Goal: Task Accomplishment & Management: Use online tool/utility

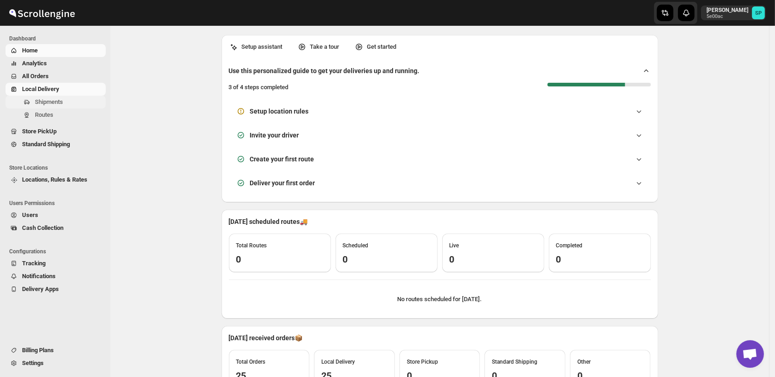
click at [65, 106] on span "Shipments" at bounding box center [69, 101] width 69 height 9
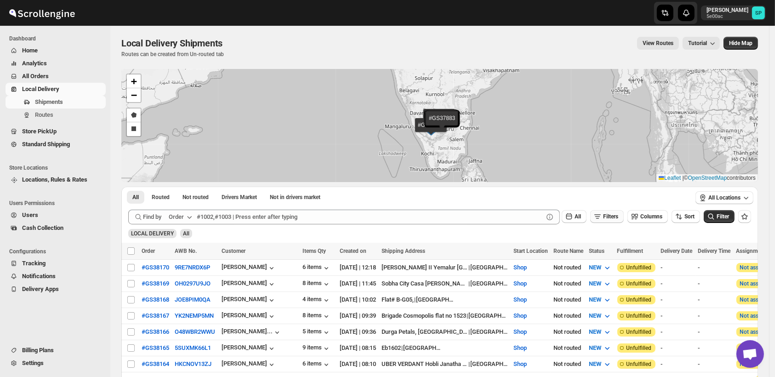
click at [614, 217] on span "Filters" at bounding box center [610, 216] width 15 height 6
click at [618, 250] on span "Add Filter" at bounding box center [615, 252] width 24 height 7
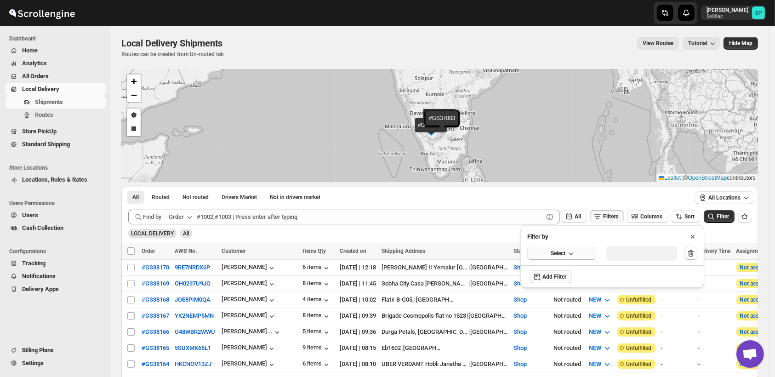
click at [570, 257] on icon "button" at bounding box center [570, 253] width 9 height 9
click at [569, 336] on div "Fulfillment Status" at bounding box center [556, 338] width 46 height 9
click at [643, 257] on button "Select value" at bounding box center [638, 252] width 64 height 13
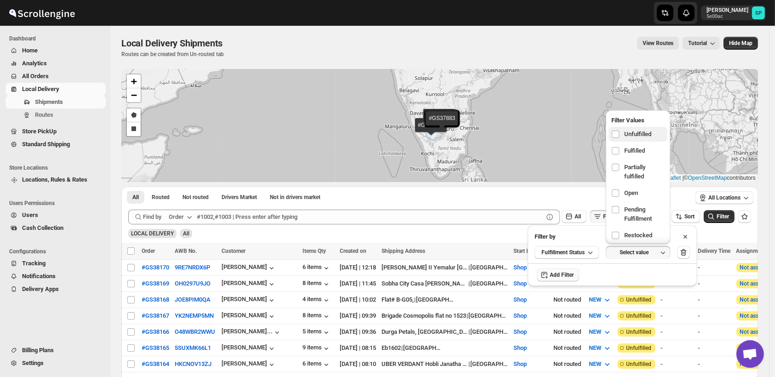
click at [640, 137] on span "Unfulfilled" at bounding box center [637, 134] width 27 height 9
click at [619, 137] on input "checkbox" at bounding box center [615, 134] width 7 height 7
checkbox input "true"
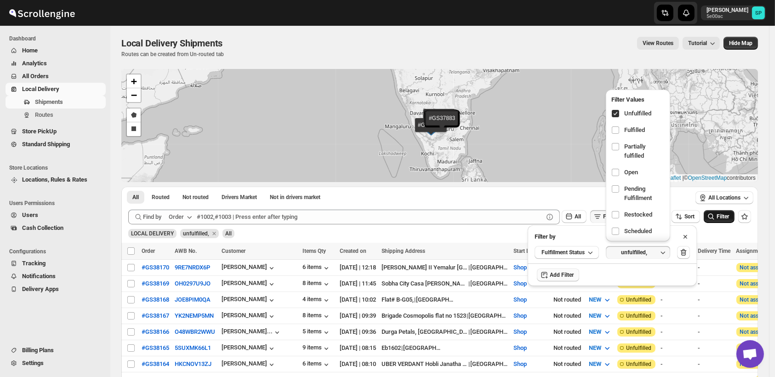
click at [729, 216] on span "Filter" at bounding box center [723, 216] width 12 height 6
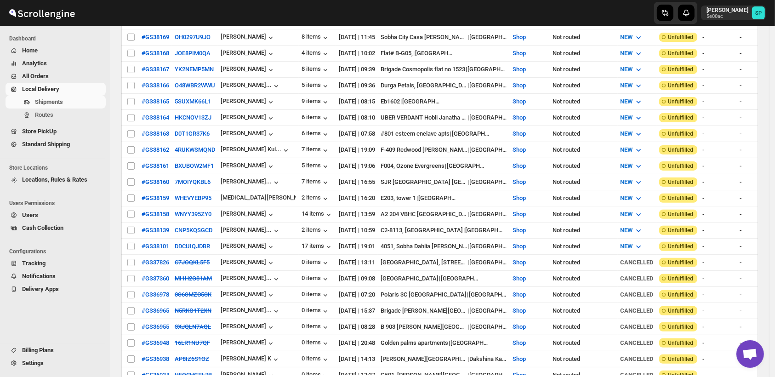
scroll to position [179, 0]
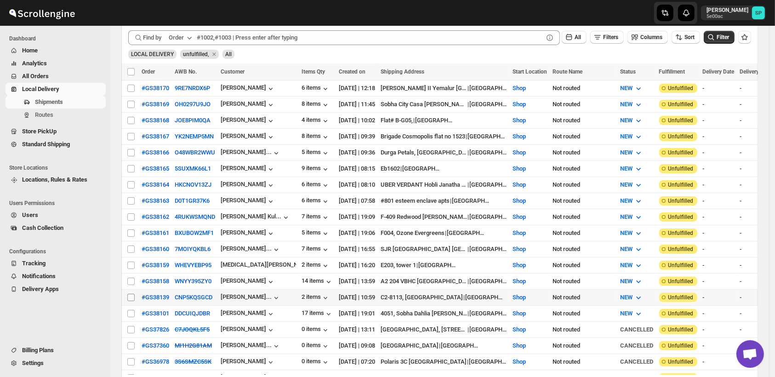
click at [128, 294] on input "Select shipment" at bounding box center [130, 297] width 7 height 7
checkbox input "true"
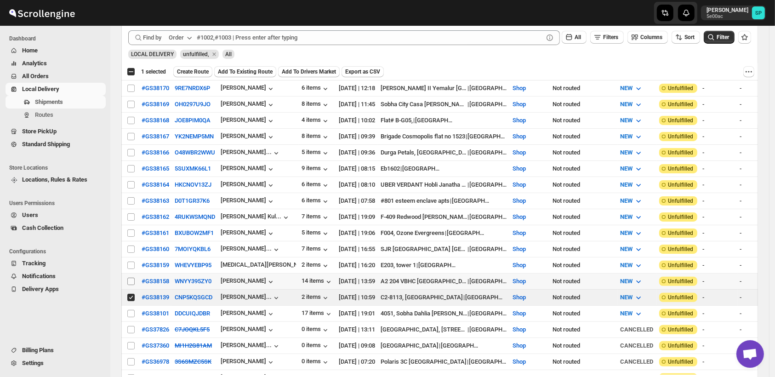
click at [127, 278] on input "Select shipment" at bounding box center [130, 281] width 7 height 7
checkbox input "true"
click at [128, 262] on input "Select shipment" at bounding box center [130, 265] width 7 height 7
checkbox input "true"
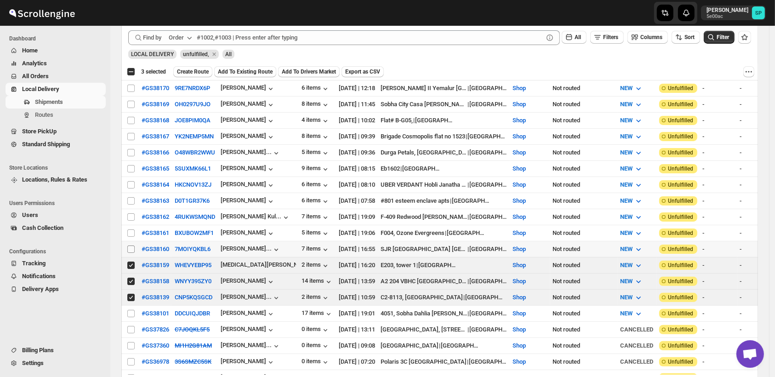
click at [133, 245] on input "Select shipment" at bounding box center [130, 248] width 7 height 7
checkbox input "true"
click at [132, 229] on input "Select shipment" at bounding box center [130, 232] width 7 height 7
checkbox input "true"
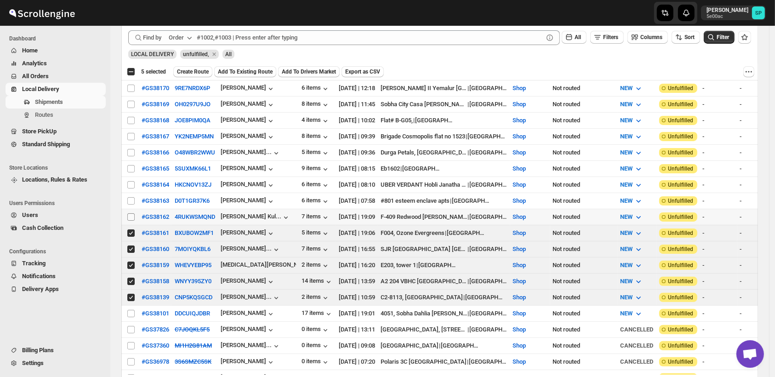
click at [132, 213] on input "Select shipment" at bounding box center [130, 216] width 7 height 7
checkbox input "true"
click at [132, 197] on input "Select shipment" at bounding box center [130, 200] width 7 height 7
checkbox input "true"
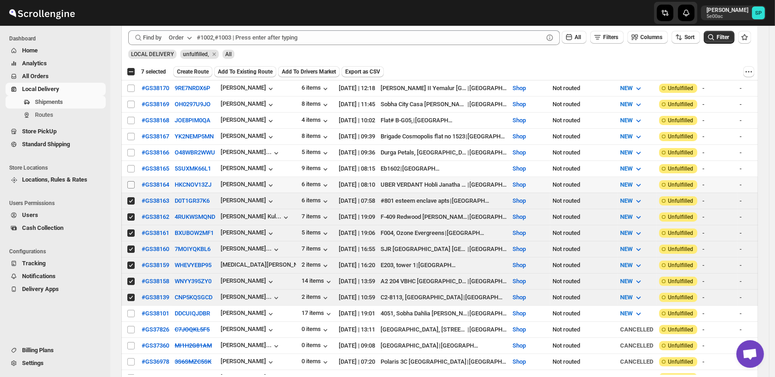
click at [131, 181] on input "Select shipment" at bounding box center [130, 184] width 7 height 7
checkbox input "true"
click at [129, 165] on input "Select shipment" at bounding box center [130, 168] width 7 height 7
checkbox input "true"
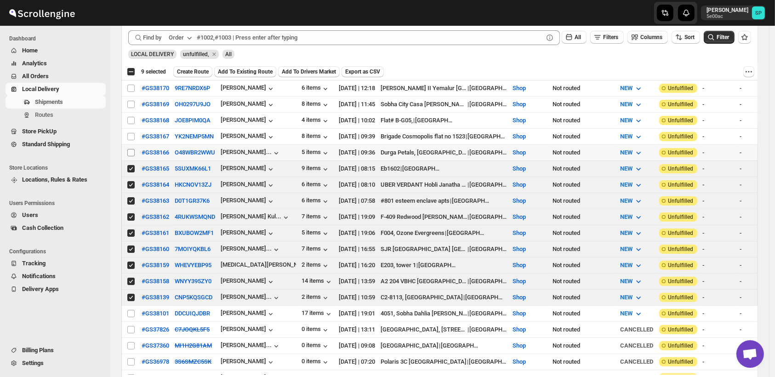
click at [131, 149] on input "Select shipment" at bounding box center [130, 152] width 7 height 7
checkbox input "true"
click at [134, 133] on input "Select shipment" at bounding box center [130, 136] width 7 height 7
checkbox input "true"
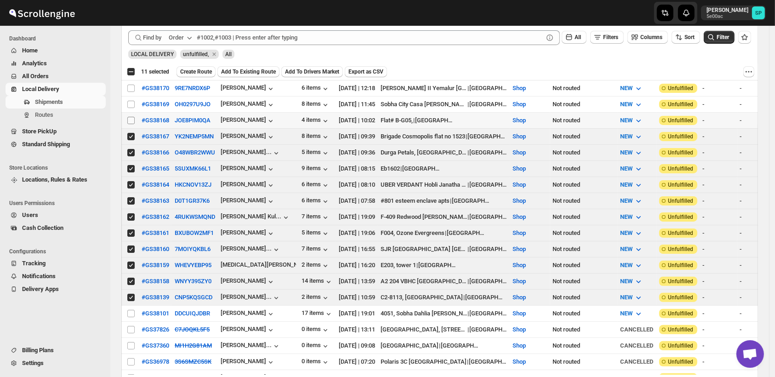
click at [129, 117] on input "Select shipment" at bounding box center [130, 120] width 7 height 7
checkbox input "true"
click at [130, 101] on input "Select shipment" at bounding box center [130, 104] width 7 height 7
checkbox input "true"
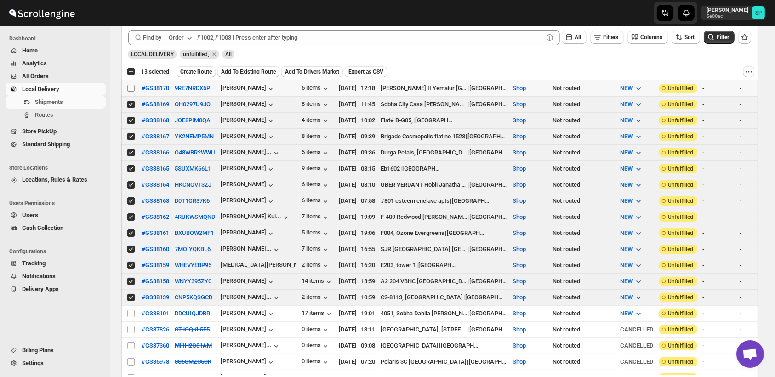
click at [127, 85] on input "Select shipment" at bounding box center [130, 88] width 7 height 7
checkbox input "true"
click at [192, 71] on span "Create Route" at bounding box center [196, 71] width 32 height 7
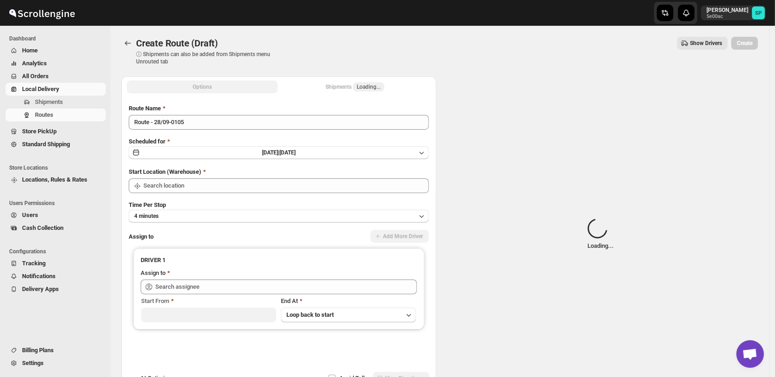
type input "Shop"
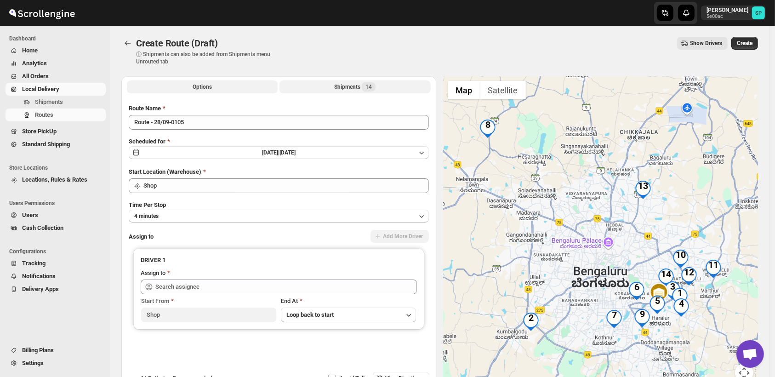
click at [355, 90] on div "Shipments 14" at bounding box center [354, 86] width 41 height 9
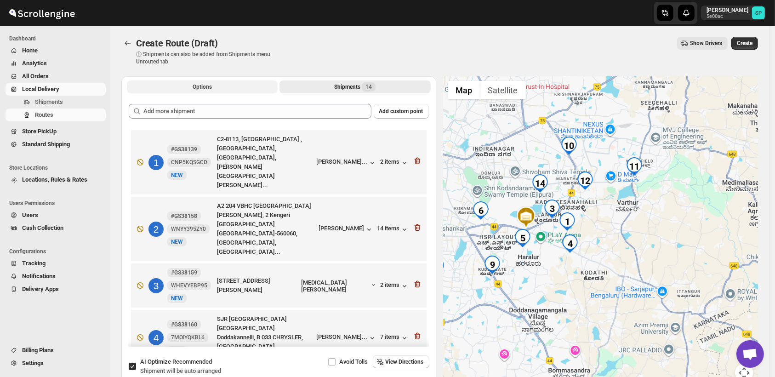
click at [215, 87] on button "Options" at bounding box center [202, 86] width 151 height 13
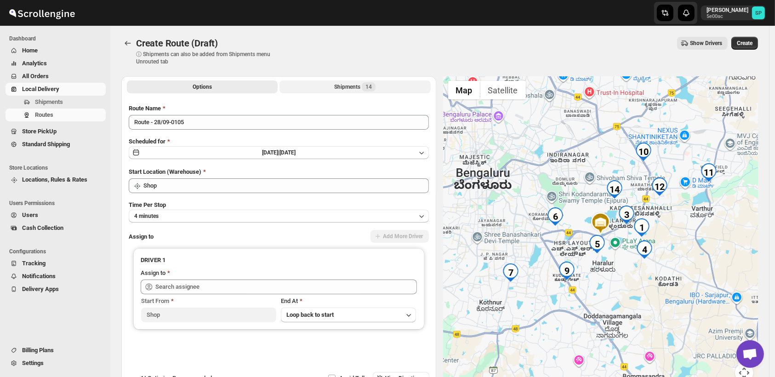
click at [353, 86] on div "Shipments 14" at bounding box center [354, 86] width 41 height 9
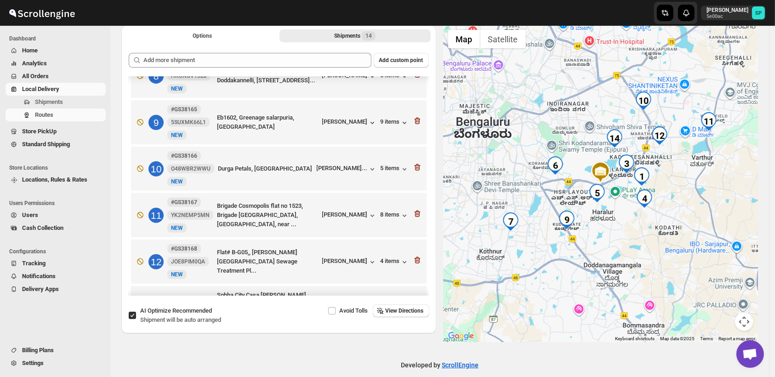
scroll to position [389, 0]
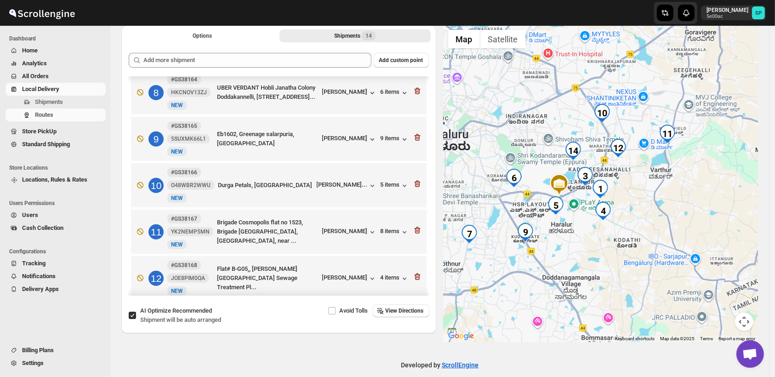
drag, startPoint x: 618, startPoint y: 246, endPoint x: 587, endPoint y: 255, distance: 32.3
click at [587, 255] on div at bounding box center [601, 183] width 315 height 317
click at [350, 274] on div "[PERSON_NAME]" at bounding box center [349, 278] width 55 height 9
click at [350, 228] on div "[PERSON_NAME]" at bounding box center [349, 232] width 55 height 9
click at [388, 228] on div "8 items" at bounding box center [395, 232] width 28 height 9
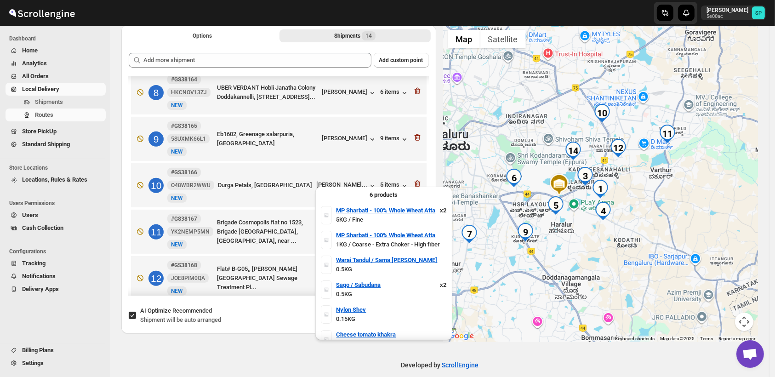
click at [388, 228] on div "8 items" at bounding box center [395, 232] width 28 height 9
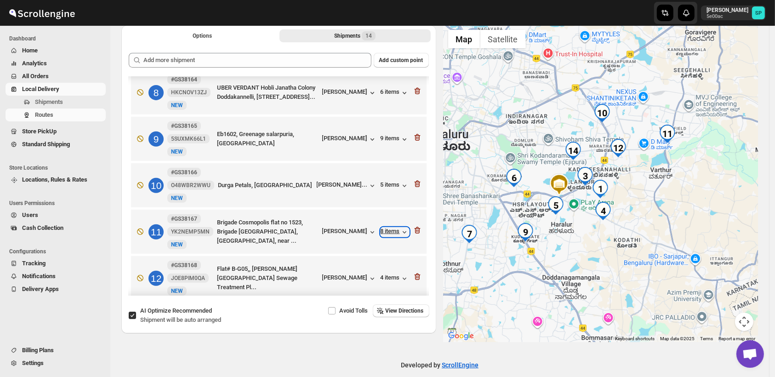
click at [388, 228] on div "8 items" at bounding box center [395, 232] width 28 height 9
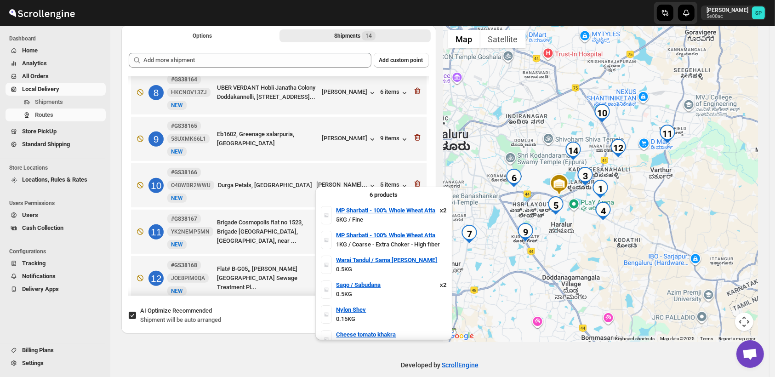
click at [388, 228] on div "8 items" at bounding box center [395, 232] width 28 height 9
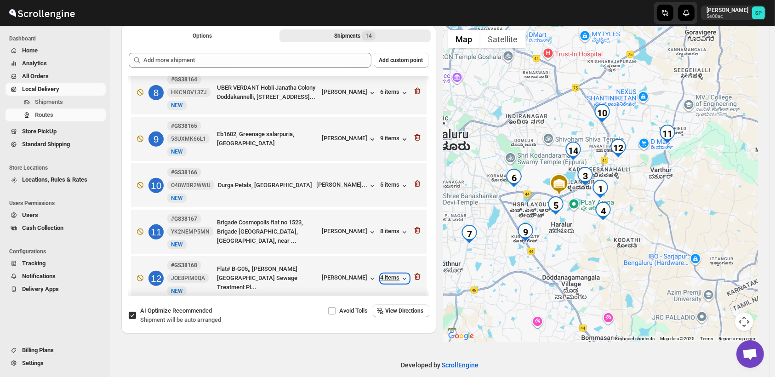
click at [385, 274] on div "4 items" at bounding box center [395, 278] width 28 height 9
click at [392, 181] on div "5 items" at bounding box center [395, 185] width 28 height 9
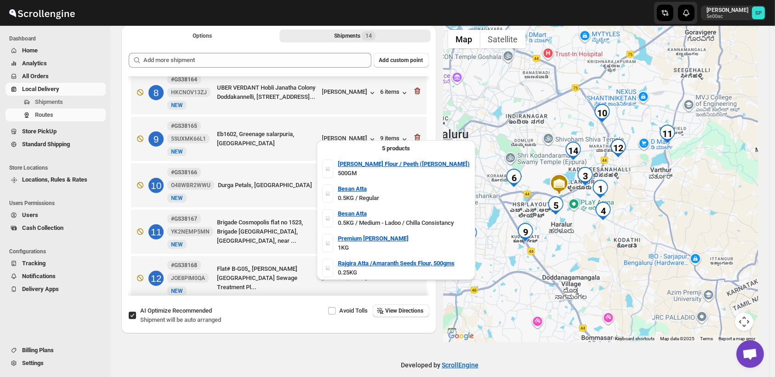
click at [392, 181] on div "5 items" at bounding box center [395, 185] width 28 height 9
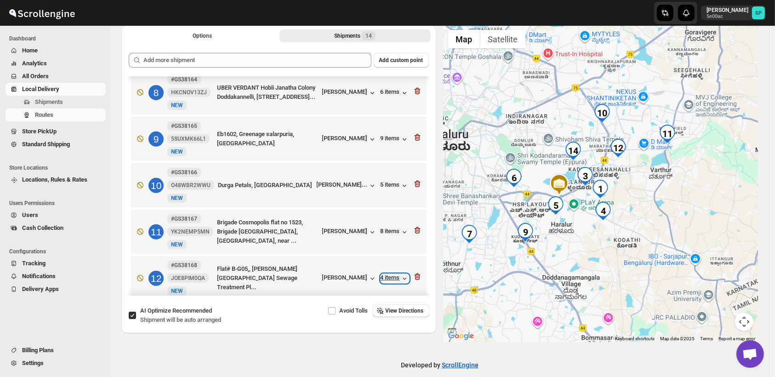
click at [385, 274] on div "4 items" at bounding box center [395, 278] width 28 height 9
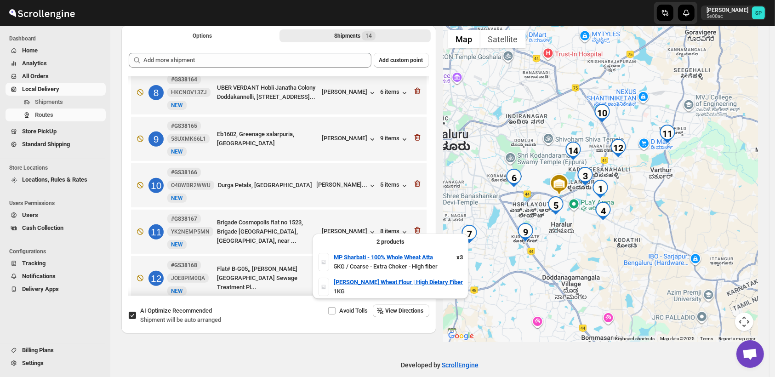
click at [385, 274] on div "4 items" at bounding box center [395, 278] width 28 height 9
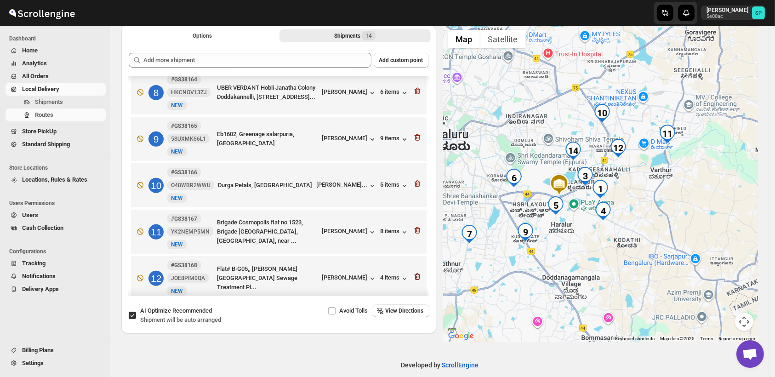
click at [415, 272] on icon "button" at bounding box center [417, 276] width 9 height 9
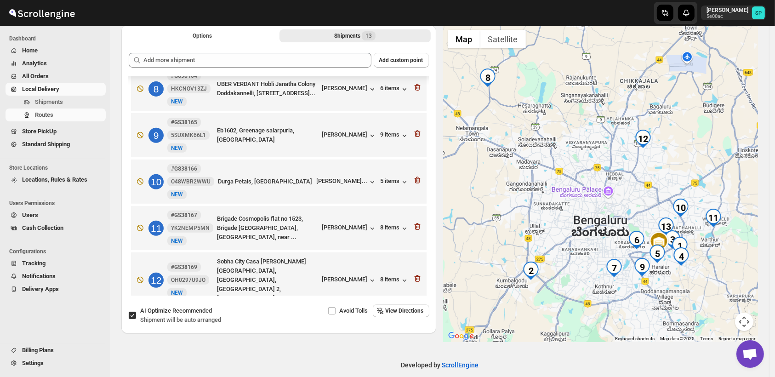
scroll to position [393, 0]
click at [396, 275] on div "8 items" at bounding box center [395, 279] width 28 height 9
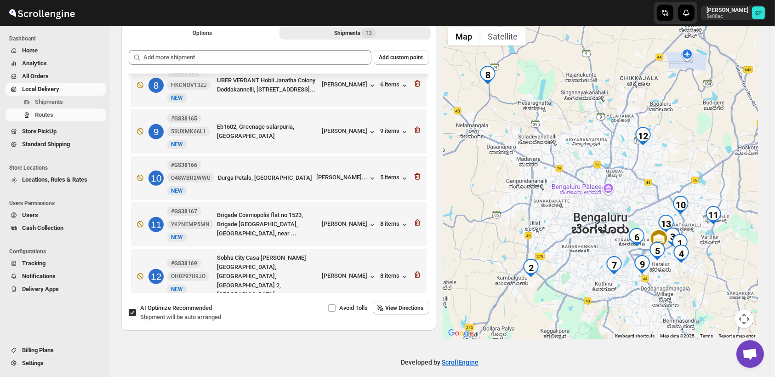
scroll to position [62, 0]
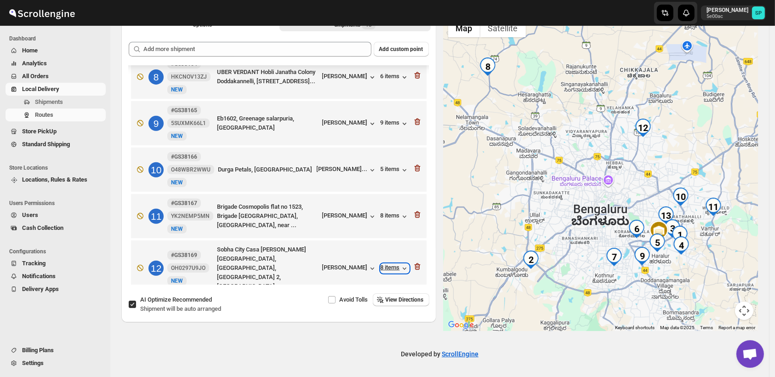
click at [386, 264] on div "8 items" at bounding box center [395, 268] width 28 height 9
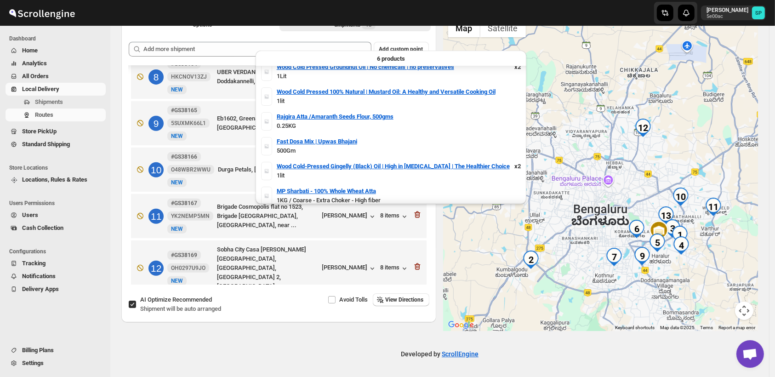
scroll to position [11, 0]
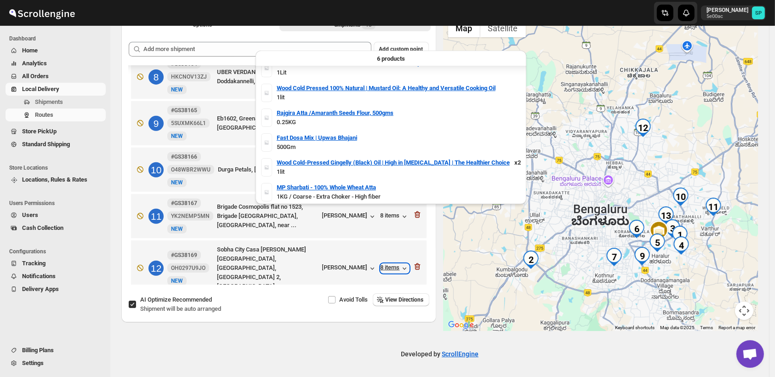
click at [392, 264] on div "8 items" at bounding box center [395, 268] width 28 height 9
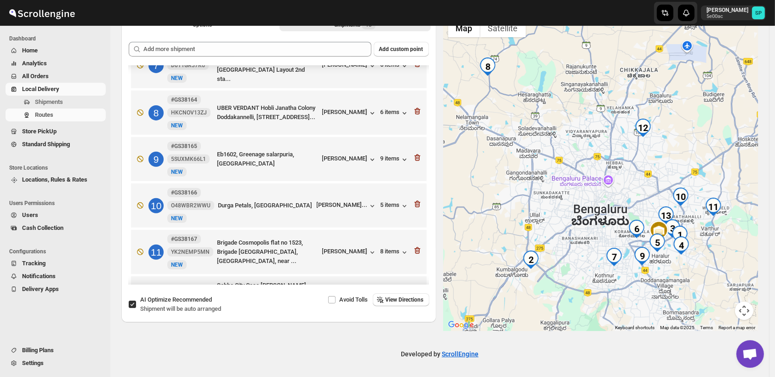
scroll to position [342, 0]
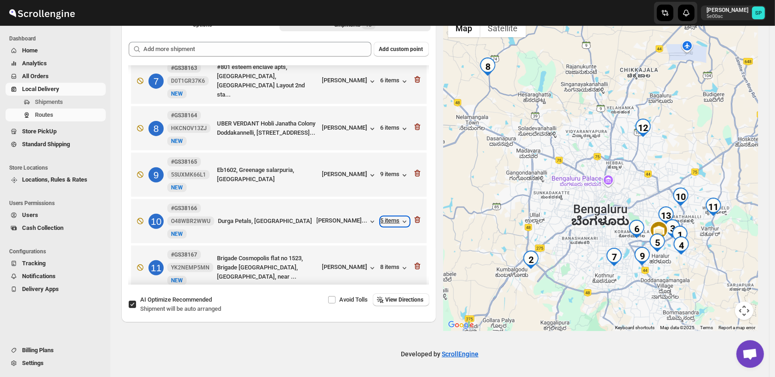
click at [384, 217] on div "5 items" at bounding box center [395, 221] width 28 height 9
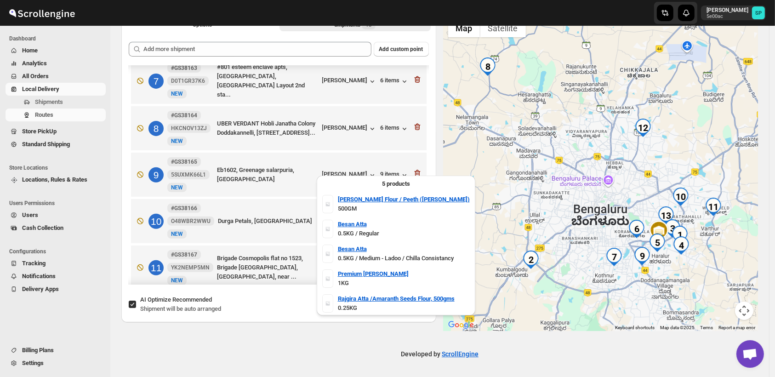
click at [388, 217] on div "5 items" at bounding box center [395, 221] width 28 height 9
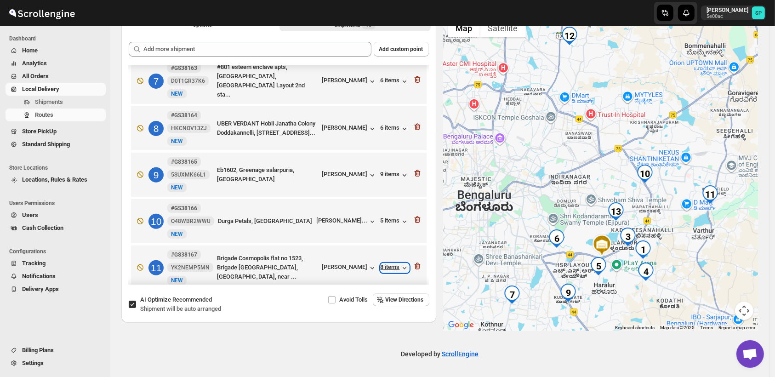
click at [381, 263] on div "8 items" at bounding box center [395, 267] width 28 height 9
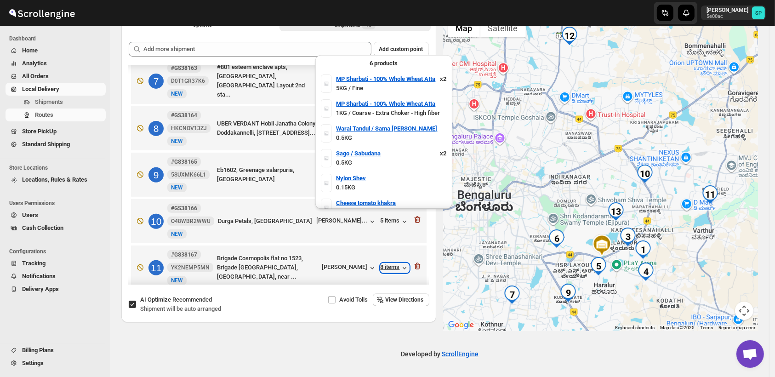
click at [381, 263] on div "8 items" at bounding box center [395, 267] width 28 height 9
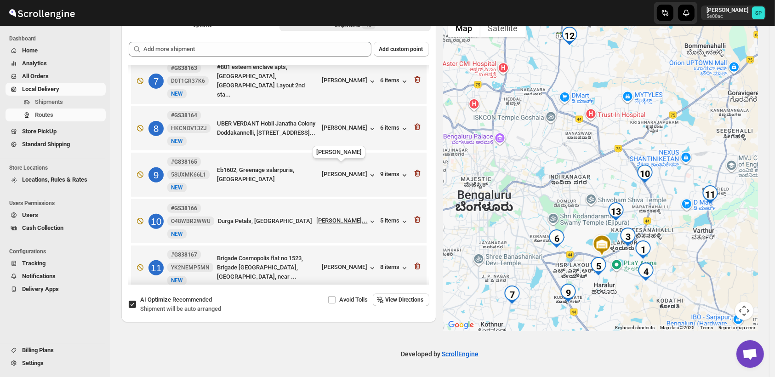
click at [349, 217] on div "[PERSON_NAME]..." at bounding box center [342, 220] width 51 height 7
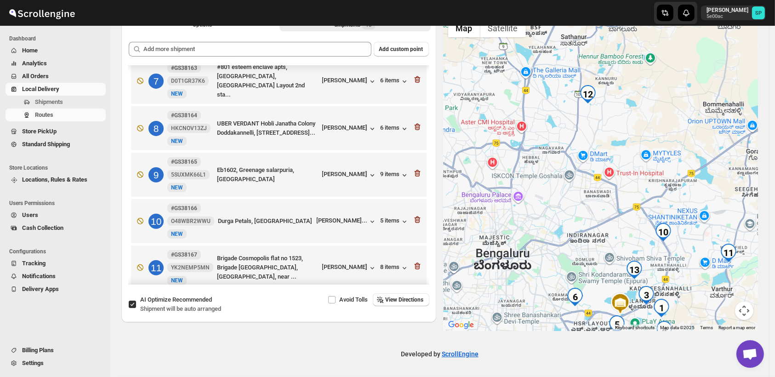
drag, startPoint x: 559, startPoint y: 130, endPoint x: 577, endPoint y: 188, distance: 61.2
click at [577, 188] on div at bounding box center [601, 172] width 315 height 317
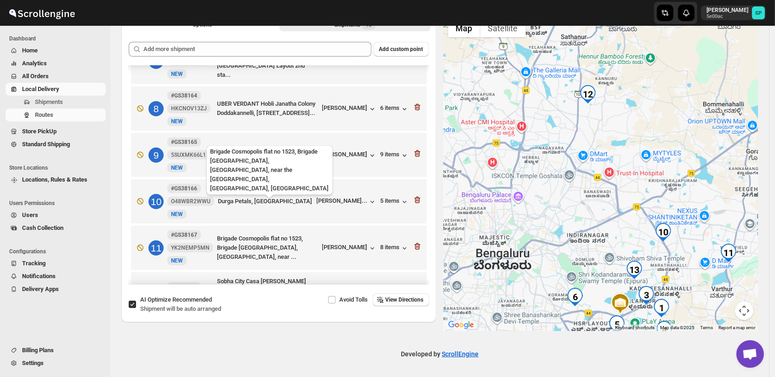
scroll to position [393, 0]
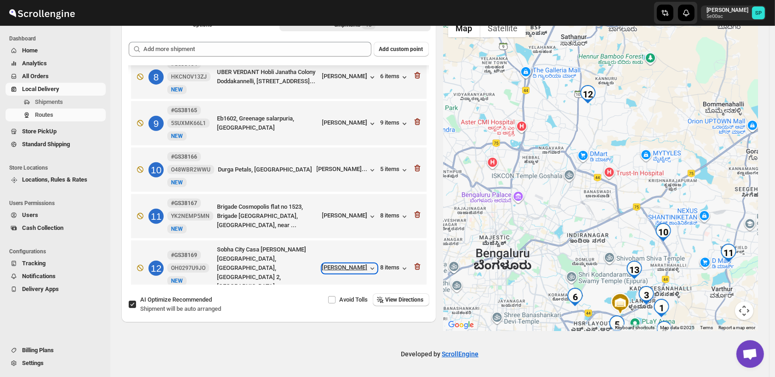
click at [345, 264] on div "[PERSON_NAME]" at bounding box center [349, 268] width 55 height 9
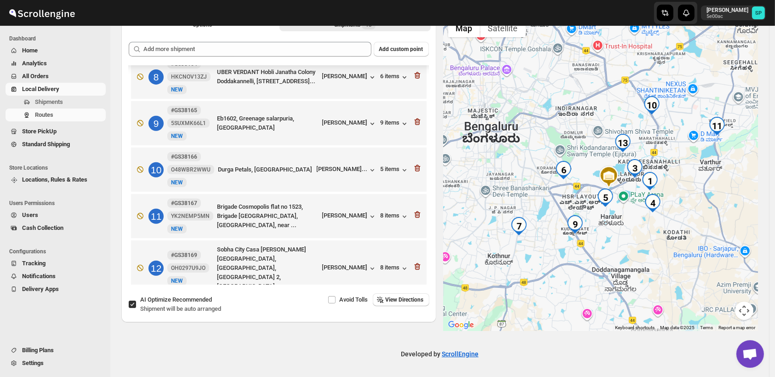
drag, startPoint x: 690, startPoint y: 276, endPoint x: 678, endPoint y: 150, distance: 126.0
click at [677, 149] on div at bounding box center [601, 172] width 315 height 317
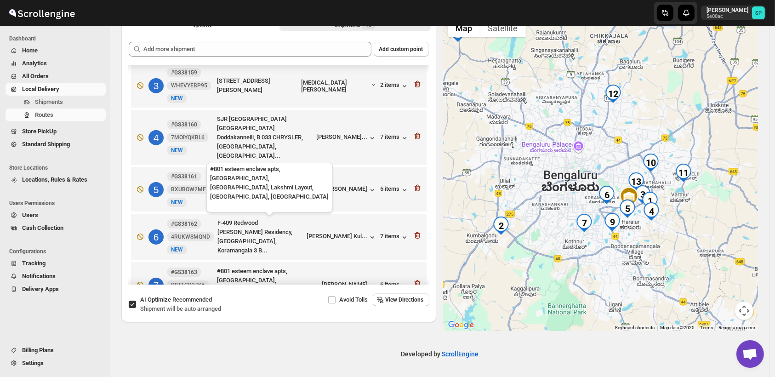
scroll to position [189, 0]
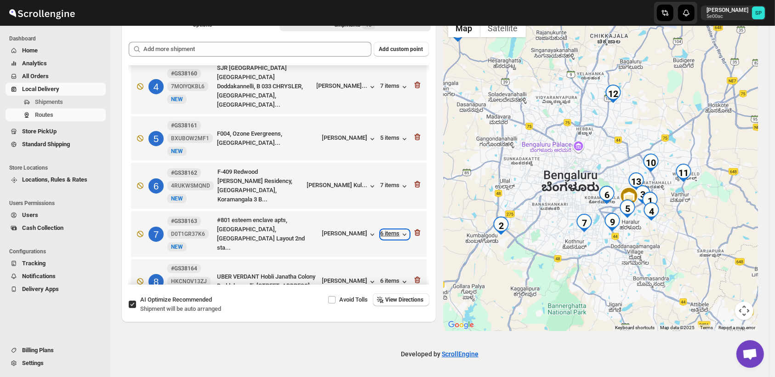
click at [383, 230] on div "6 items" at bounding box center [395, 234] width 28 height 9
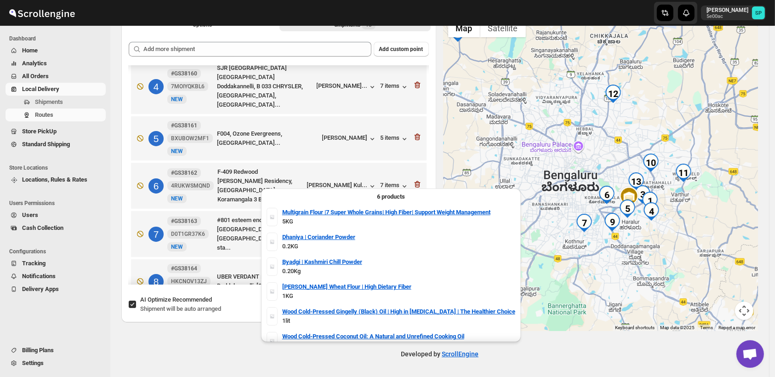
click at [383, 230] on div "6 items" at bounding box center [395, 234] width 28 height 9
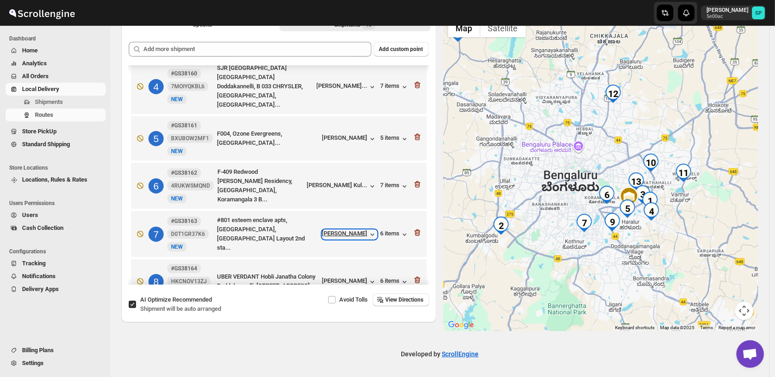
click at [340, 230] on div "[PERSON_NAME]" at bounding box center [349, 234] width 55 height 9
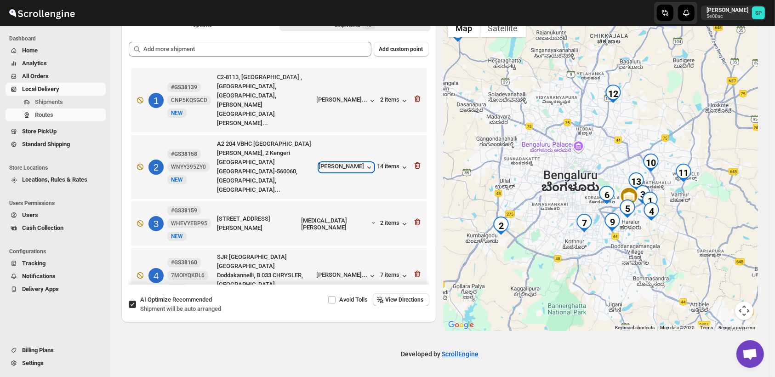
click at [358, 163] on div "[PERSON_NAME]" at bounding box center [346, 167] width 55 height 9
click at [394, 163] on div "14 items" at bounding box center [393, 167] width 32 height 9
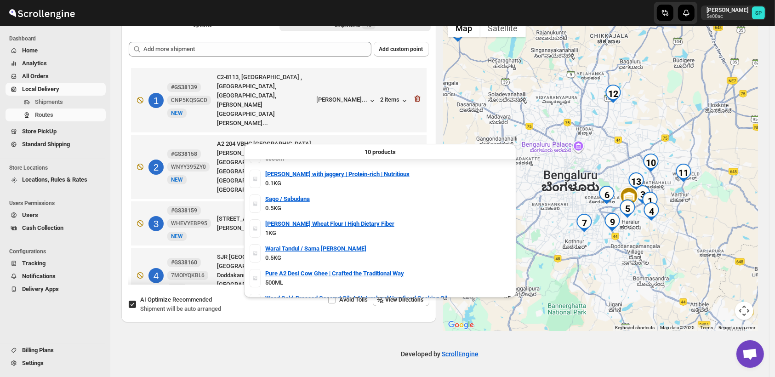
scroll to position [96, 0]
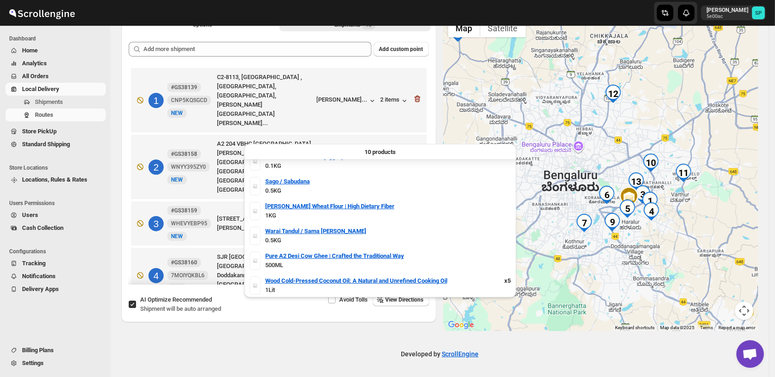
click at [386, 163] on div "14 items" at bounding box center [393, 167] width 32 height 9
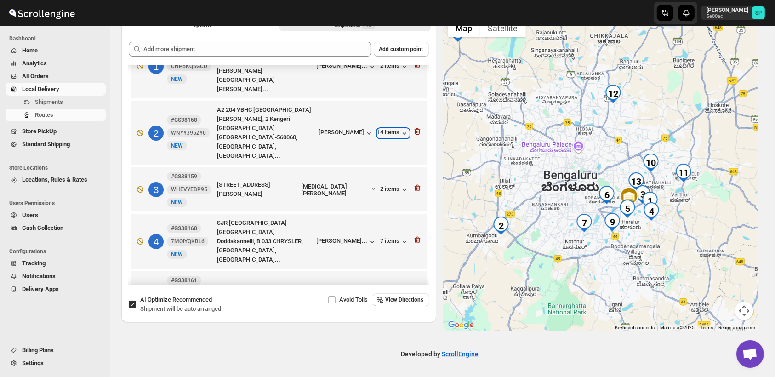
scroll to position [102, 0]
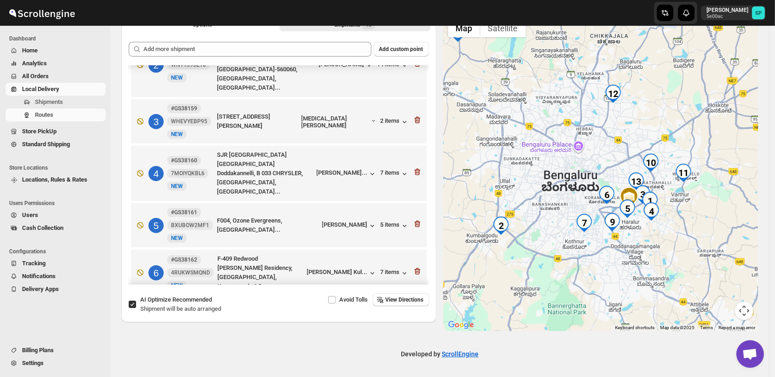
click at [381, 317] on div "6 items" at bounding box center [395, 321] width 28 height 9
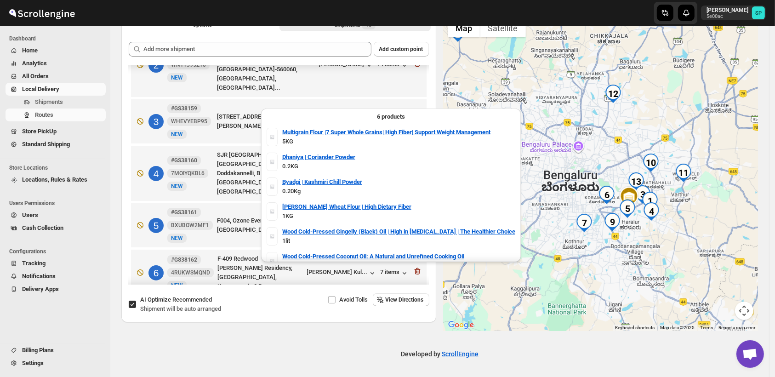
click at [381, 317] on div "6 items" at bounding box center [395, 321] width 28 height 9
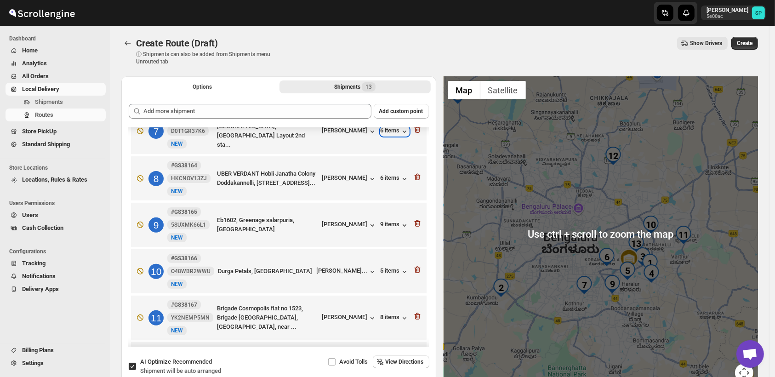
scroll to position [393, 0]
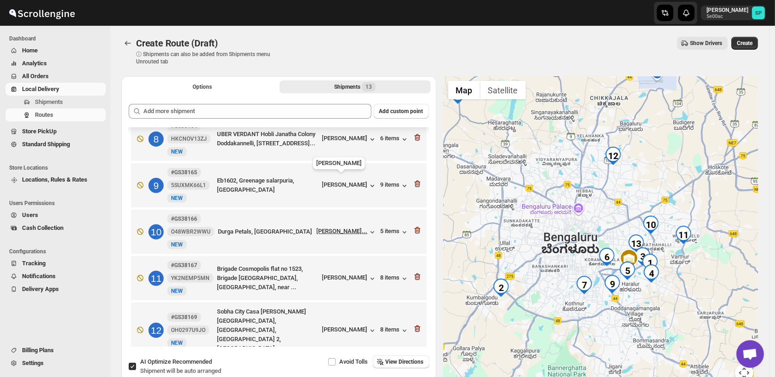
click at [339, 228] on div "[PERSON_NAME]..." at bounding box center [342, 231] width 51 height 7
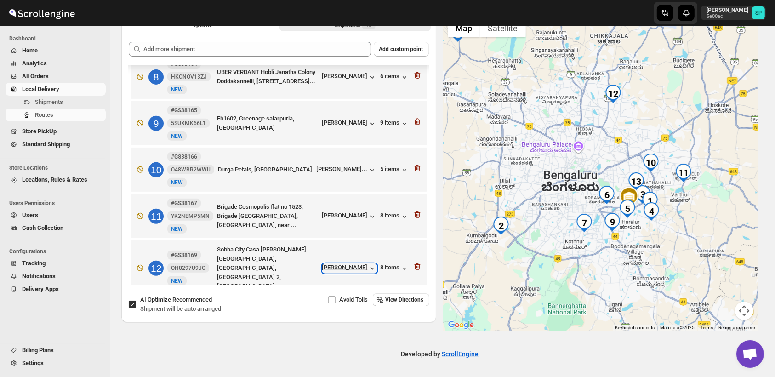
click at [346, 264] on div "[PERSON_NAME]" at bounding box center [349, 268] width 55 height 9
click at [414, 263] on icon "button" at bounding box center [417, 266] width 6 height 7
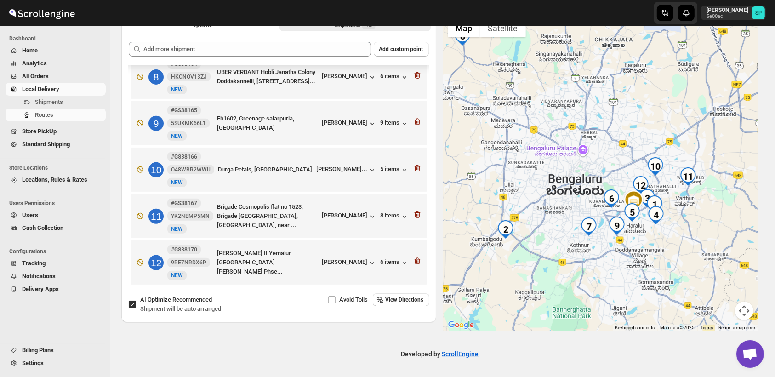
scroll to position [347, 0]
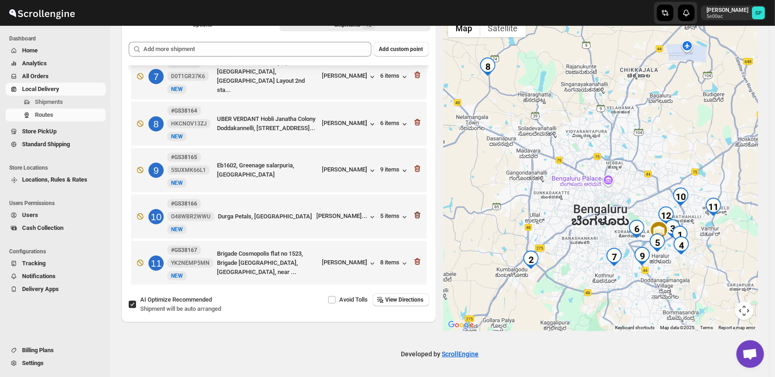
click at [413, 210] on icon "button" at bounding box center [417, 214] width 9 height 9
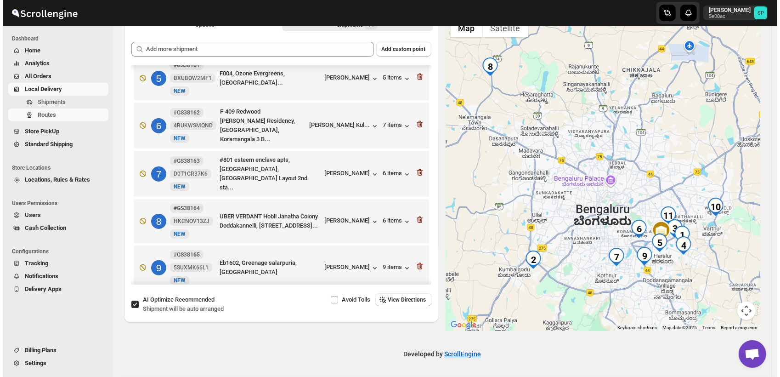
scroll to position [249, 0]
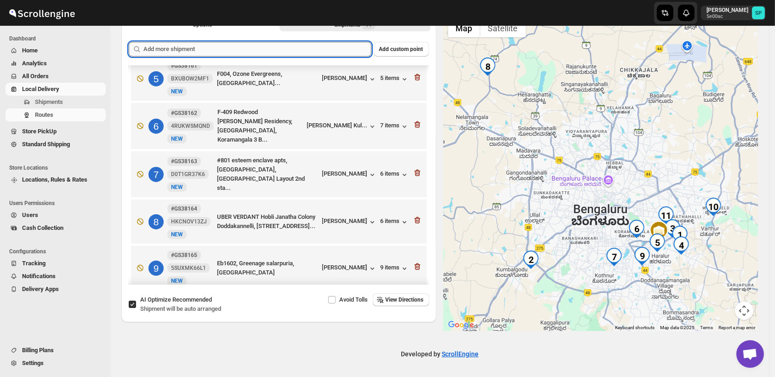
click at [281, 46] on input "text" at bounding box center [257, 49] width 228 height 15
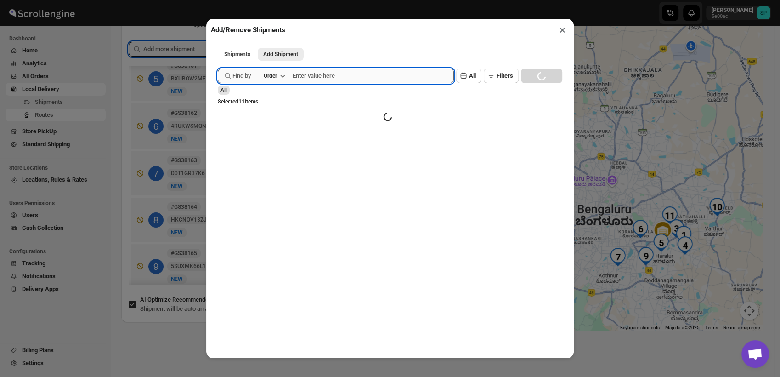
click at [347, 77] on input "text" at bounding box center [373, 75] width 161 height 15
paste input "GS38164"
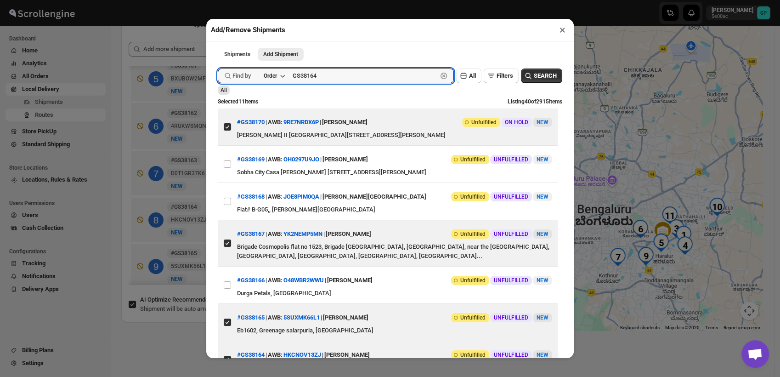
type input "GS38164"
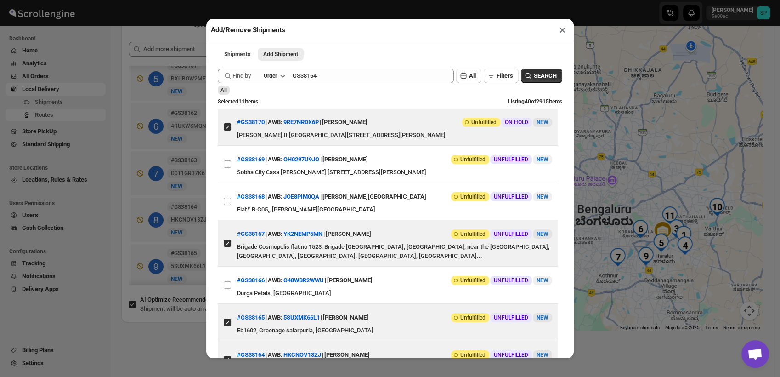
click at [540, 75] on span "SEARCH" at bounding box center [545, 75] width 23 height 9
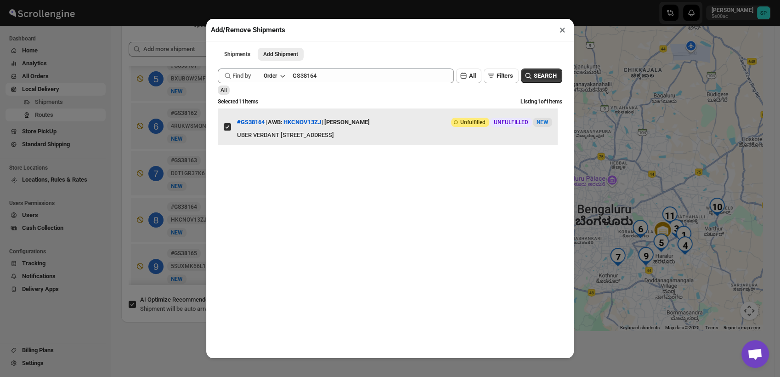
click at [224, 131] on input "View details for 68d8a03f02c94fc1c02bbc84" at bounding box center [227, 126] width 7 height 7
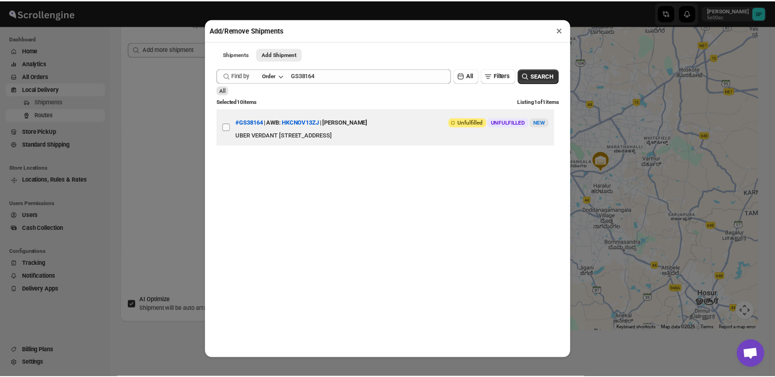
scroll to position [0, 0]
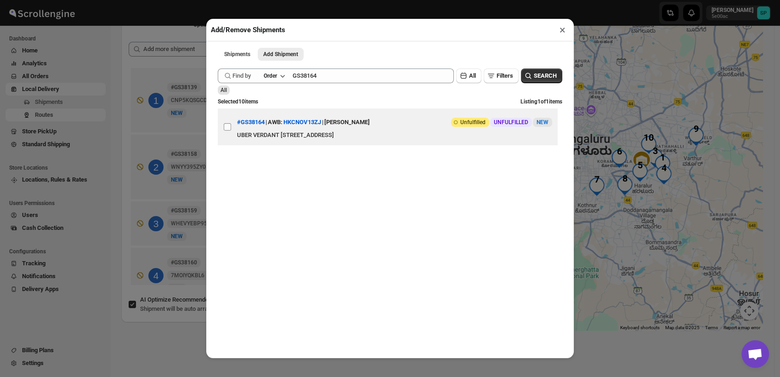
click at [227, 131] on input "View details for 68d8a03f02c94fc1c02bbc84" at bounding box center [227, 126] width 7 height 7
checkbox input "true"
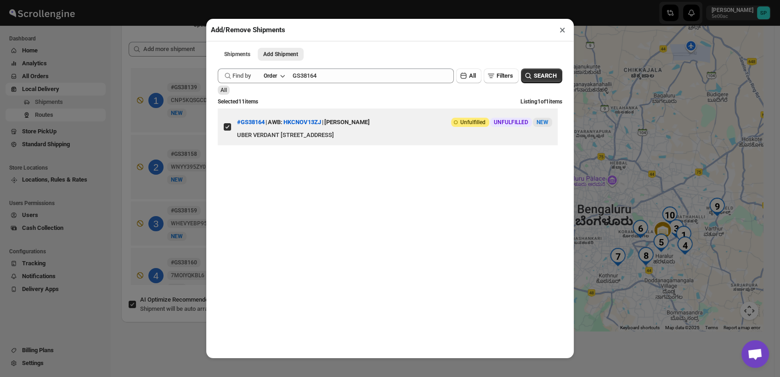
click at [563, 33] on button "×" at bounding box center [562, 29] width 13 height 13
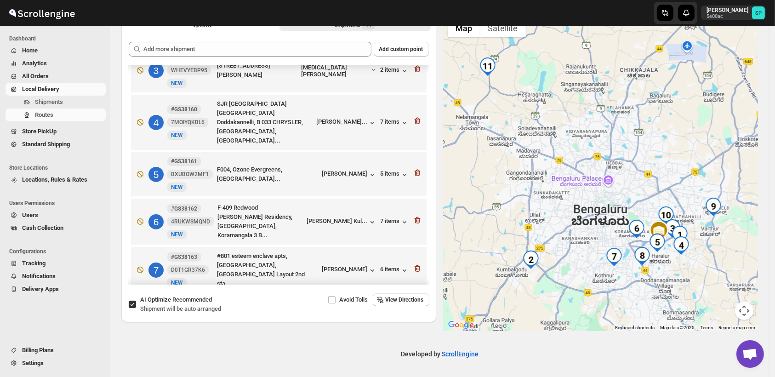
scroll to position [300, 0]
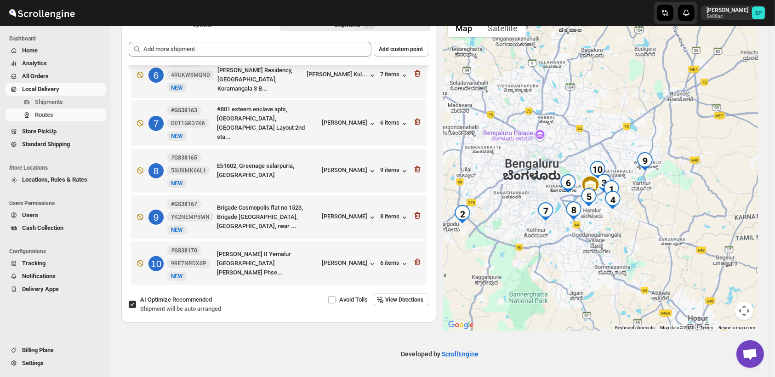
drag, startPoint x: 620, startPoint y: 183, endPoint x: 549, endPoint y: 138, distance: 84.5
click at [549, 138] on div at bounding box center [601, 172] width 315 height 317
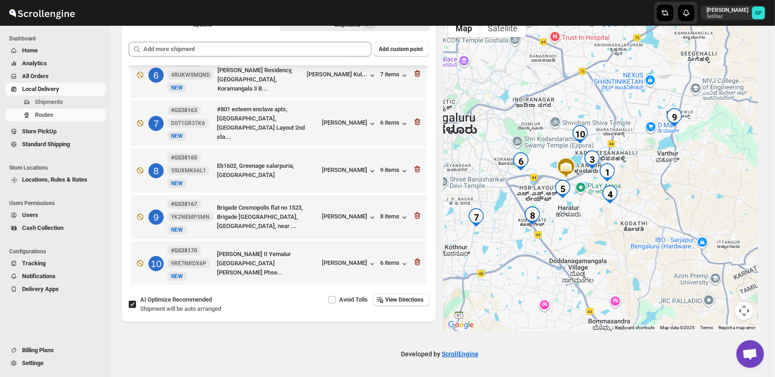
drag, startPoint x: 601, startPoint y: 214, endPoint x: 636, endPoint y: 222, distance: 36.0
click at [636, 222] on div at bounding box center [601, 172] width 315 height 317
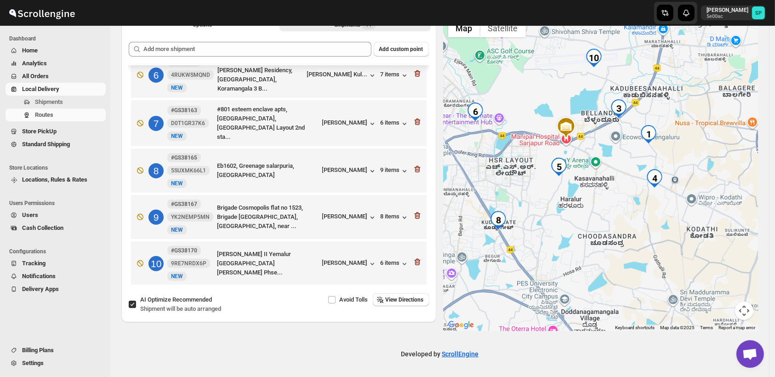
drag, startPoint x: 570, startPoint y: 230, endPoint x: 642, endPoint y: 231, distance: 71.7
click at [642, 231] on div at bounding box center [601, 172] width 315 height 317
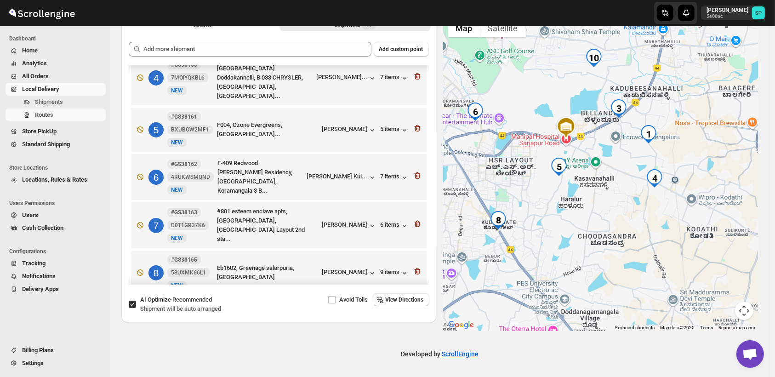
scroll to position [147, 0]
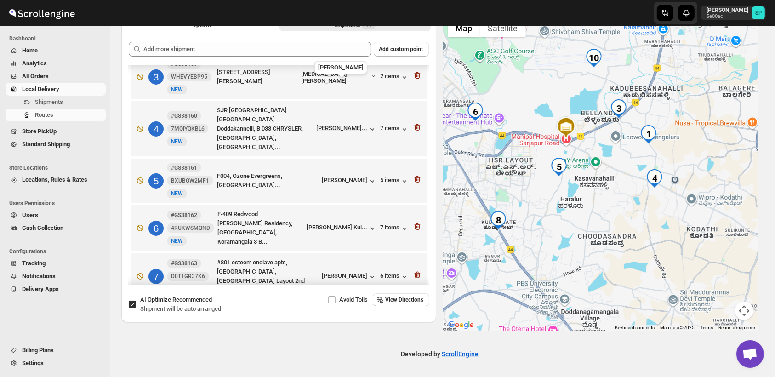
click at [338, 125] on div "[PERSON_NAME]..." at bounding box center [342, 128] width 51 height 7
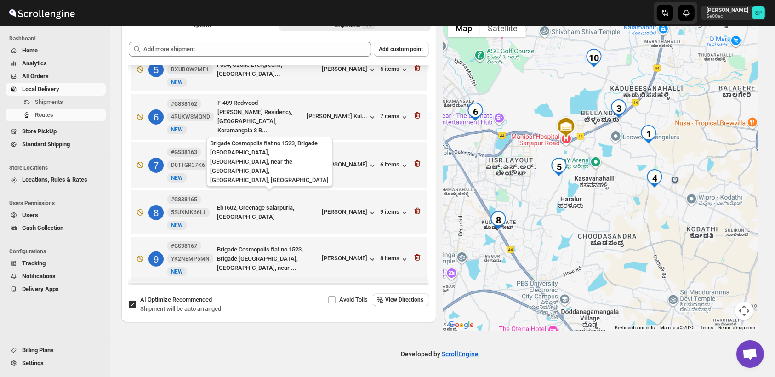
scroll to position [300, 0]
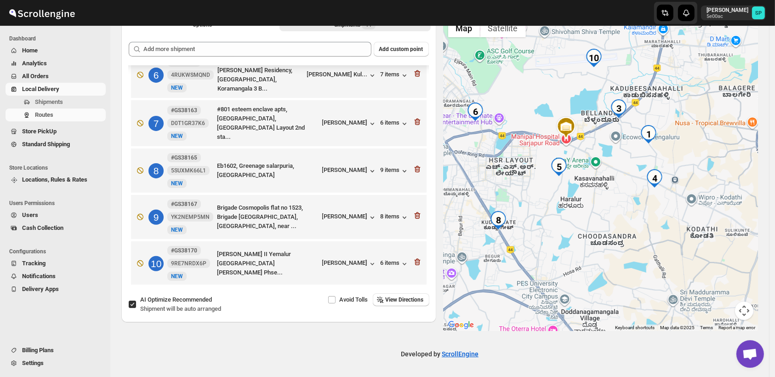
click at [343, 306] on div "[PERSON_NAME]" at bounding box center [349, 310] width 55 height 9
click at [417, 304] on icon "button" at bounding box center [417, 308] width 9 height 9
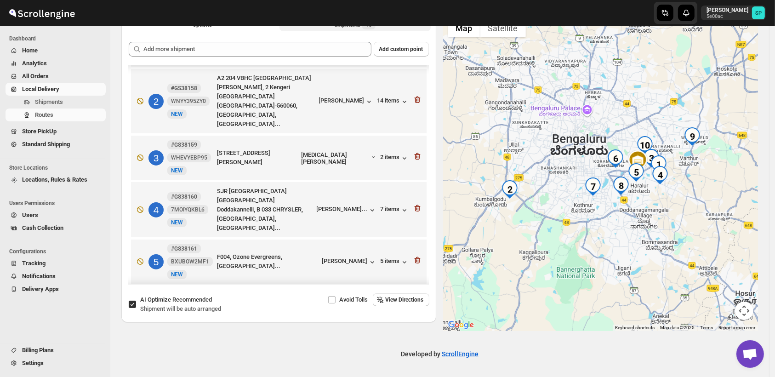
scroll to position [49, 0]
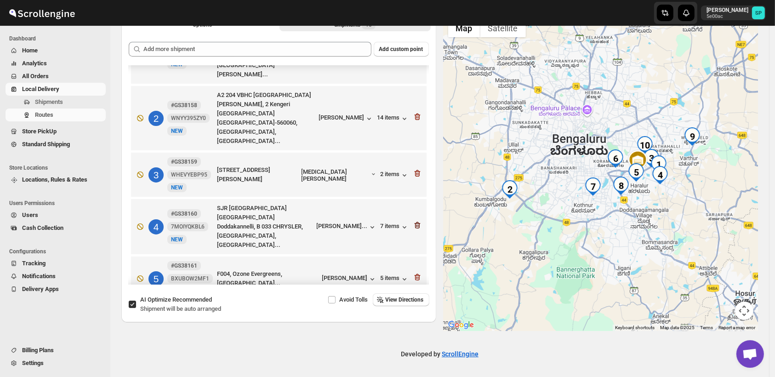
click at [413, 221] on icon "button" at bounding box center [417, 225] width 9 height 9
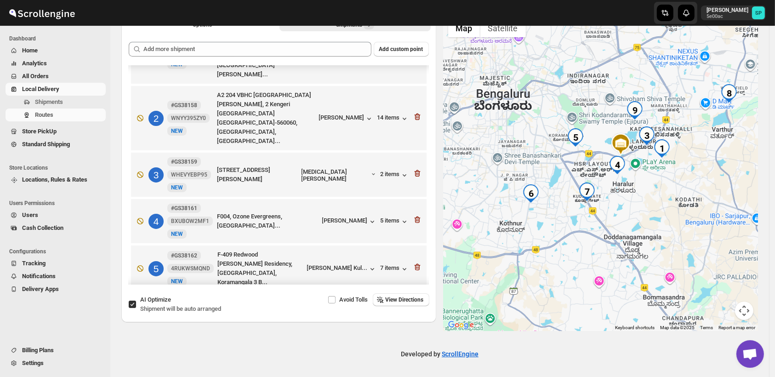
drag, startPoint x: 666, startPoint y: 196, endPoint x: 626, endPoint y: 222, distance: 47.2
click at [626, 222] on div at bounding box center [601, 172] width 315 height 317
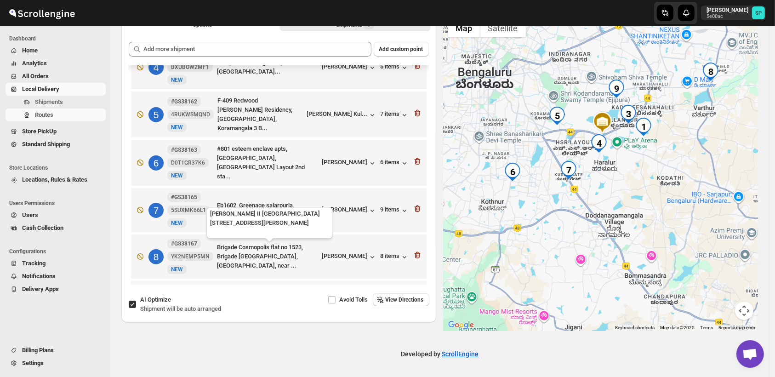
scroll to position [206, 0]
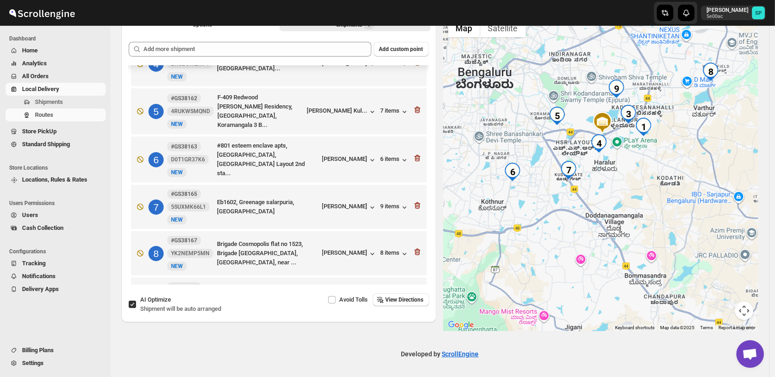
click at [386, 296] on div "6 items" at bounding box center [395, 300] width 28 height 9
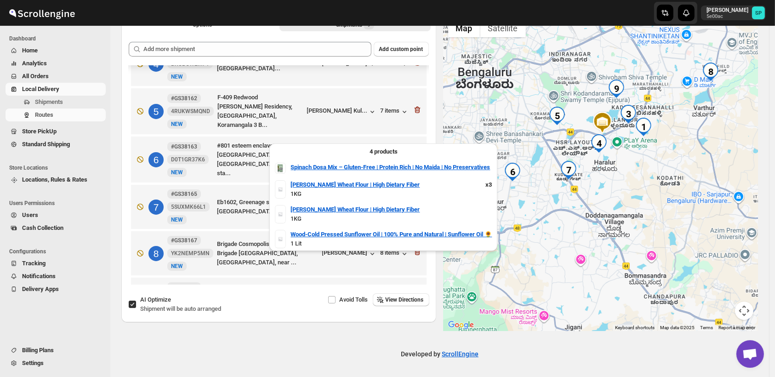
click at [393, 296] on div "6 items" at bounding box center [395, 300] width 28 height 9
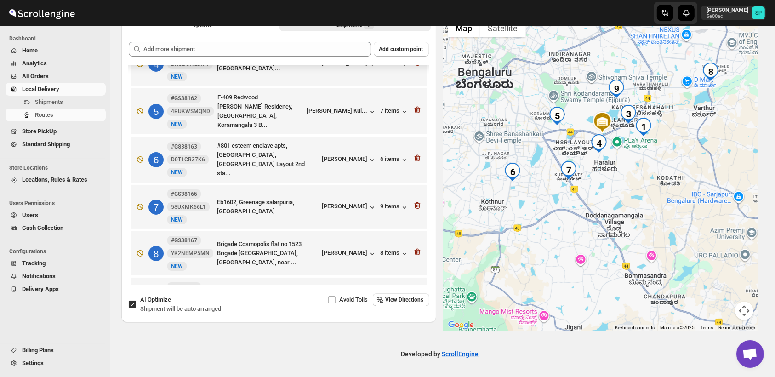
click at [356, 296] on div "[PERSON_NAME]" at bounding box center [349, 300] width 55 height 9
click at [336, 249] on div "[PERSON_NAME]" at bounding box center [349, 253] width 55 height 9
click at [417, 297] on icon "button" at bounding box center [417, 298] width 1 height 3
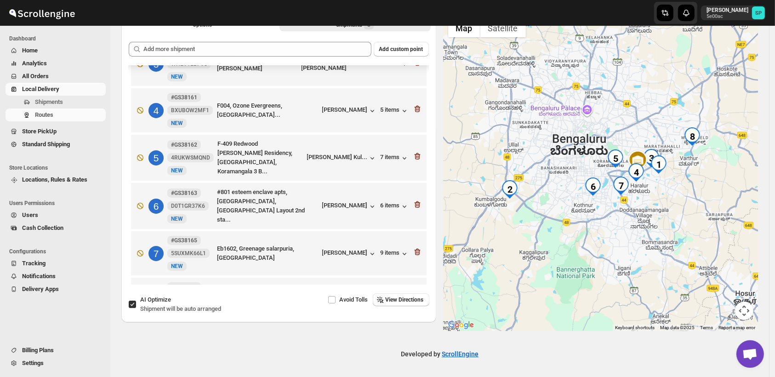
click at [414, 294] on icon "button" at bounding box center [417, 298] width 9 height 9
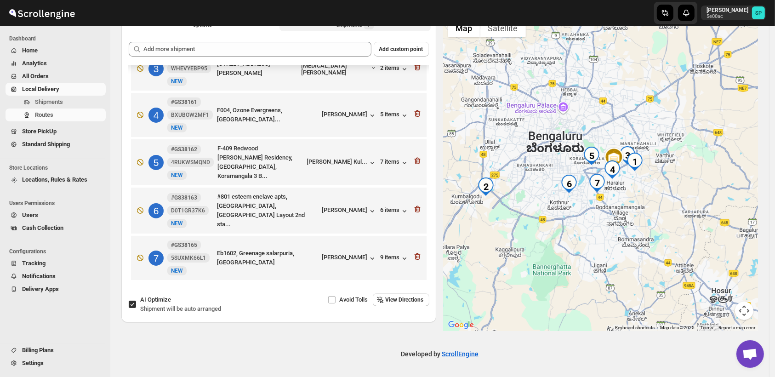
scroll to position [113, 0]
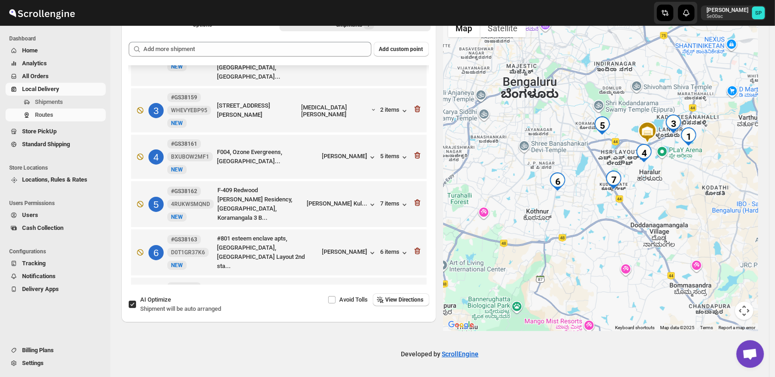
drag, startPoint x: 639, startPoint y: 215, endPoint x: 608, endPoint y: 267, distance: 60.9
click at [610, 263] on div at bounding box center [601, 172] width 315 height 317
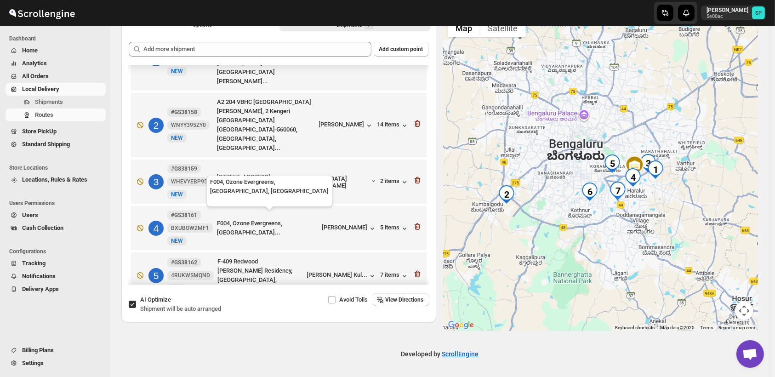
scroll to position [0, 0]
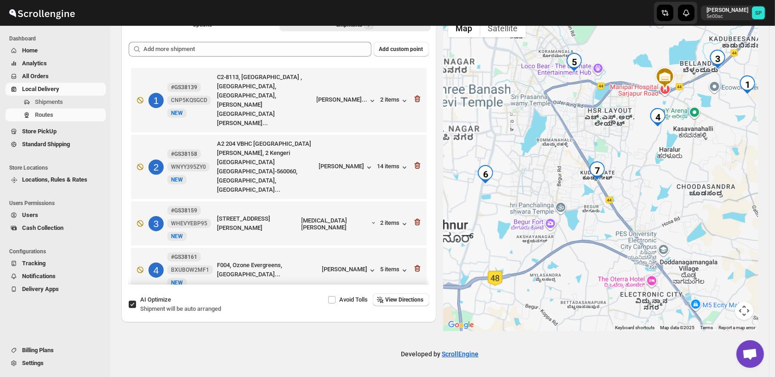
drag, startPoint x: 591, startPoint y: 204, endPoint x: 651, endPoint y: 209, distance: 60.4
click at [651, 209] on div at bounding box center [601, 172] width 315 height 317
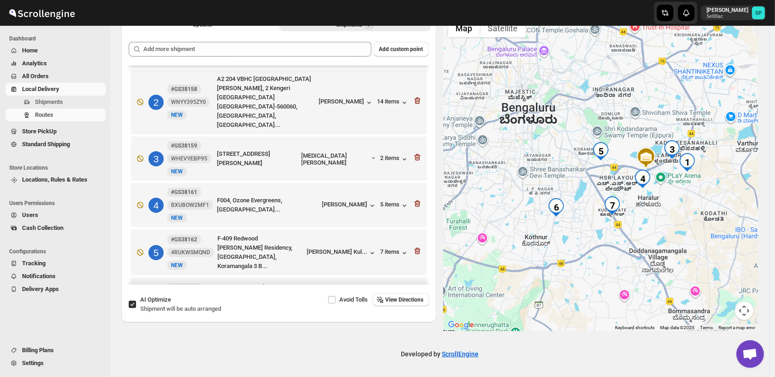
scroll to position [102, 0]
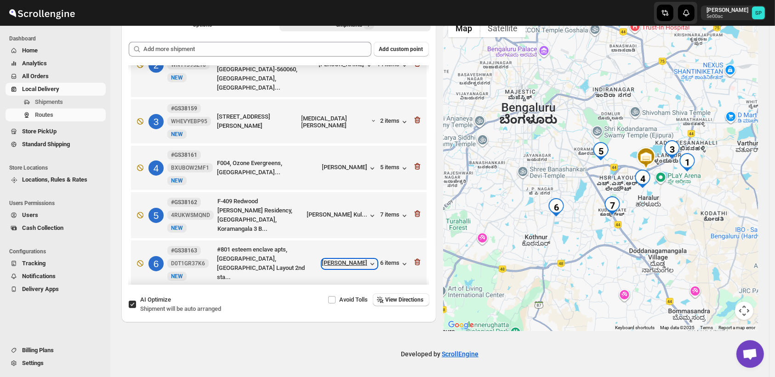
click at [339, 259] on div "[PERSON_NAME]" at bounding box center [349, 263] width 55 height 9
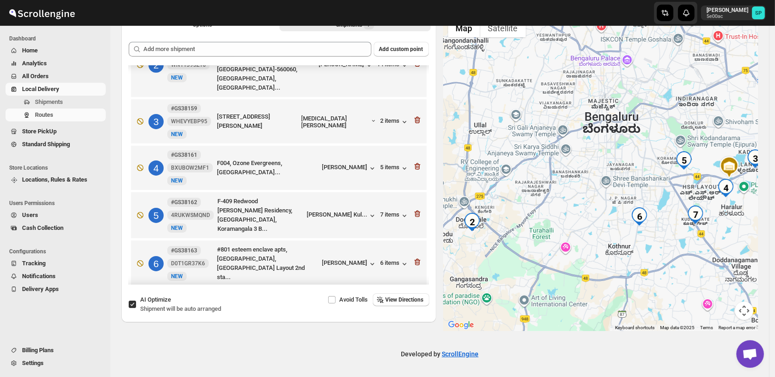
drag, startPoint x: 605, startPoint y: 249, endPoint x: 668, endPoint y: 255, distance: 63.2
click at [668, 255] on div at bounding box center [601, 172] width 315 height 317
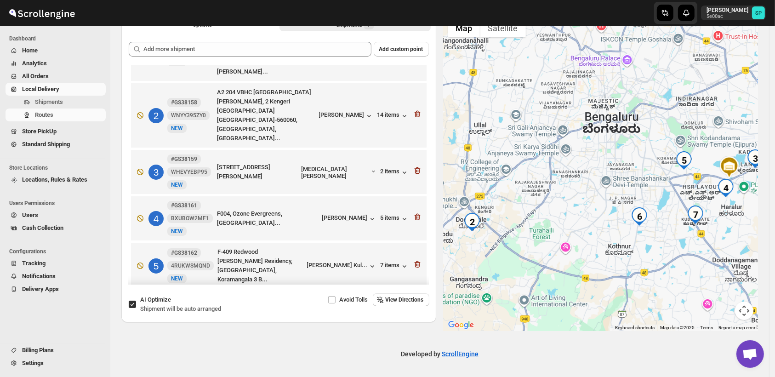
scroll to position [0, 0]
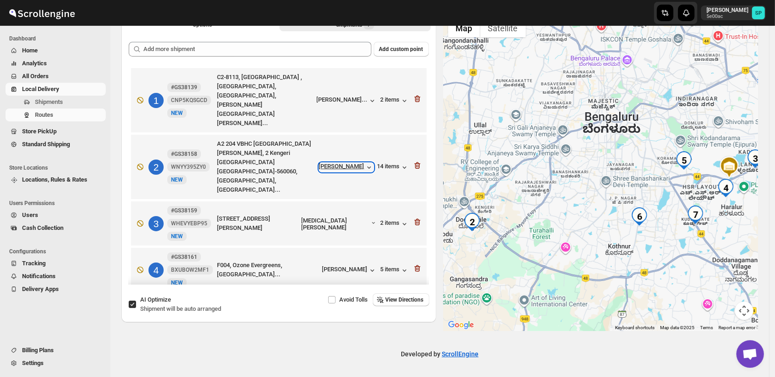
click at [341, 163] on div "[PERSON_NAME]" at bounding box center [346, 167] width 55 height 9
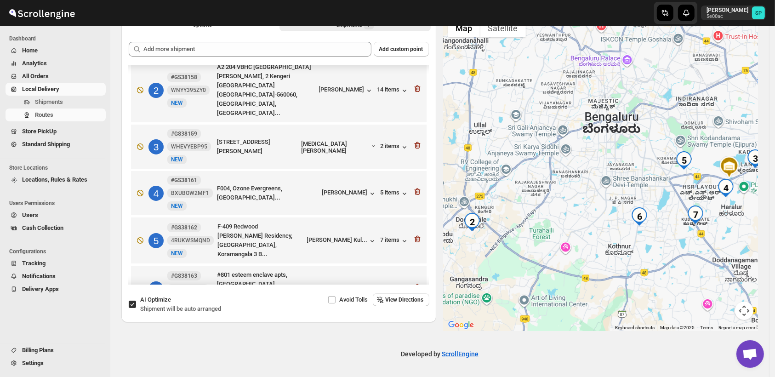
scroll to position [102, 0]
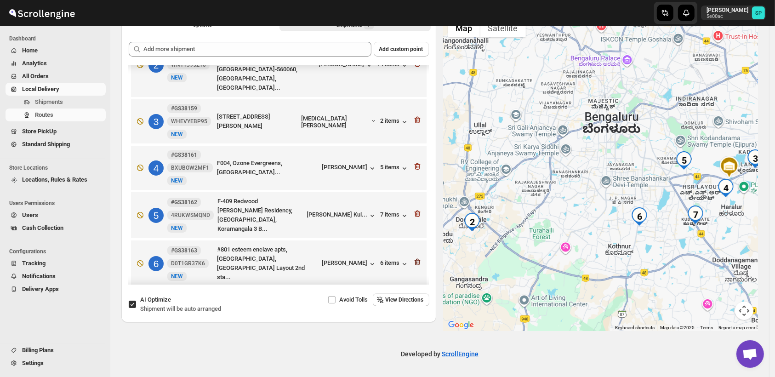
click at [414, 257] on icon "button" at bounding box center [417, 261] width 9 height 9
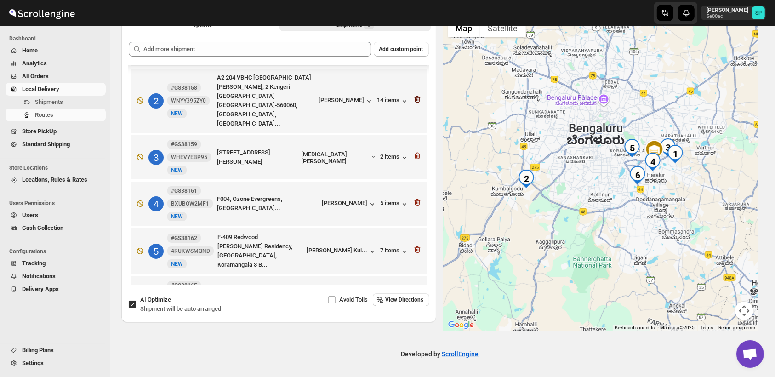
click at [414, 95] on icon "button" at bounding box center [417, 99] width 9 height 9
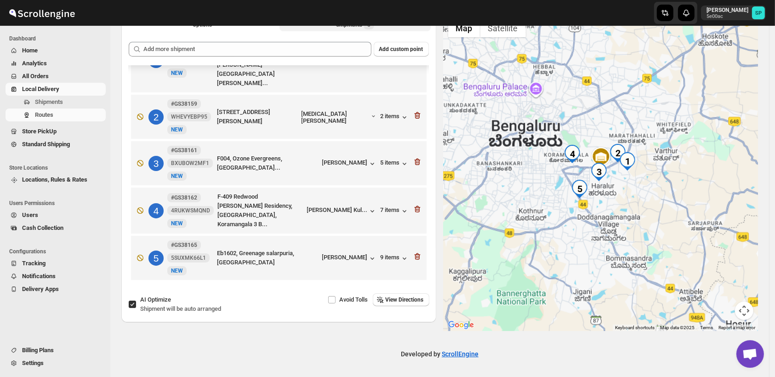
scroll to position [19, 0]
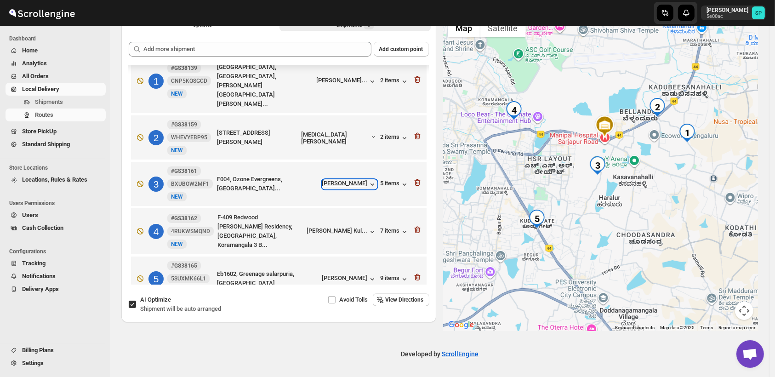
click at [336, 180] on div "[PERSON_NAME]" at bounding box center [349, 184] width 55 height 9
click at [348, 274] on div "[PERSON_NAME]" at bounding box center [349, 278] width 55 height 9
click at [415, 274] on icon "button" at bounding box center [417, 277] width 6 height 7
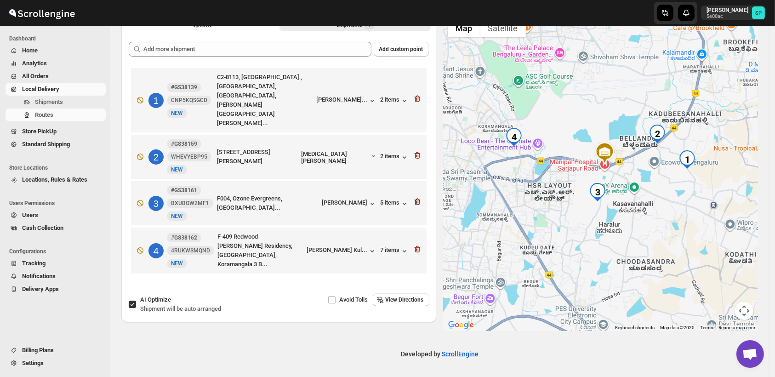
click at [419, 197] on icon "button" at bounding box center [417, 201] width 9 height 9
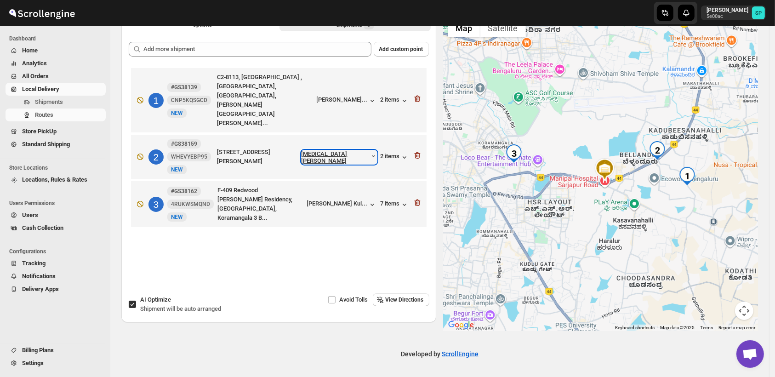
click at [343, 150] on div "[MEDICAL_DATA][PERSON_NAME]" at bounding box center [339, 157] width 75 height 14
click at [341, 96] on div "[PERSON_NAME]..." at bounding box center [342, 99] width 51 height 7
click at [398, 96] on div "2 items" at bounding box center [395, 100] width 28 height 9
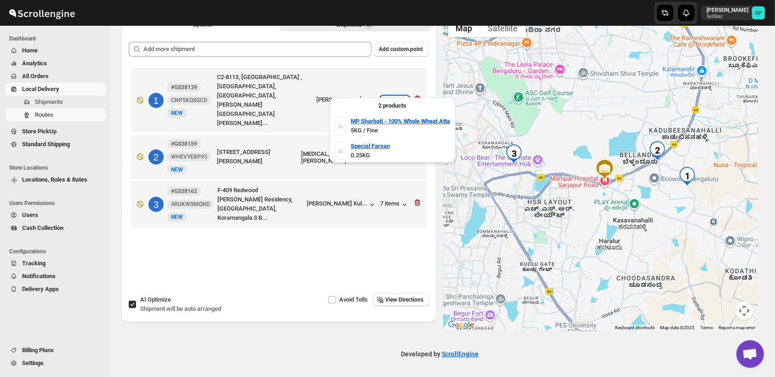
click at [398, 96] on div "2 items" at bounding box center [395, 100] width 28 height 9
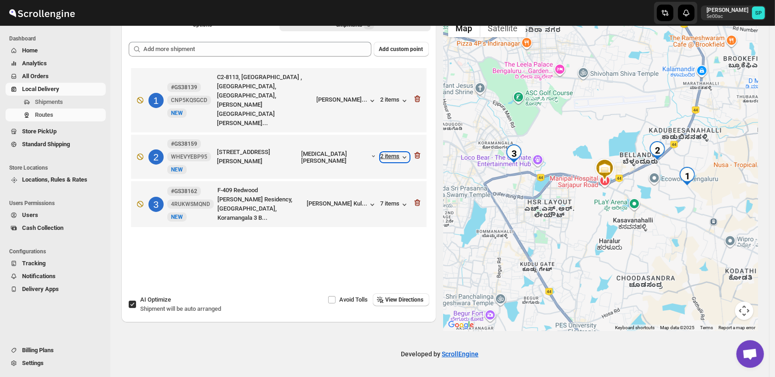
click at [394, 153] on div "2 items" at bounding box center [395, 157] width 28 height 9
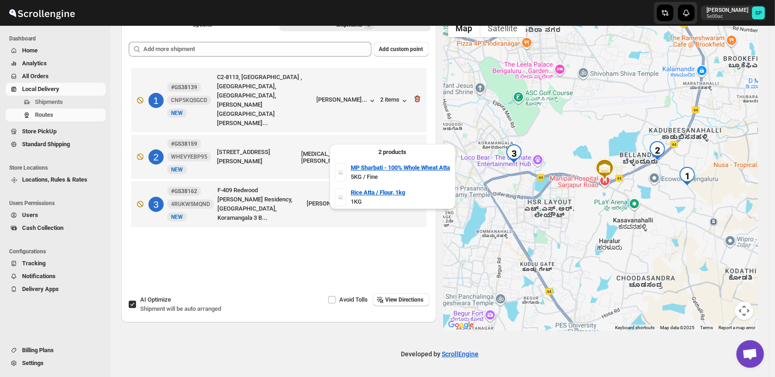
click at [394, 153] on div "2 items" at bounding box center [395, 157] width 28 height 9
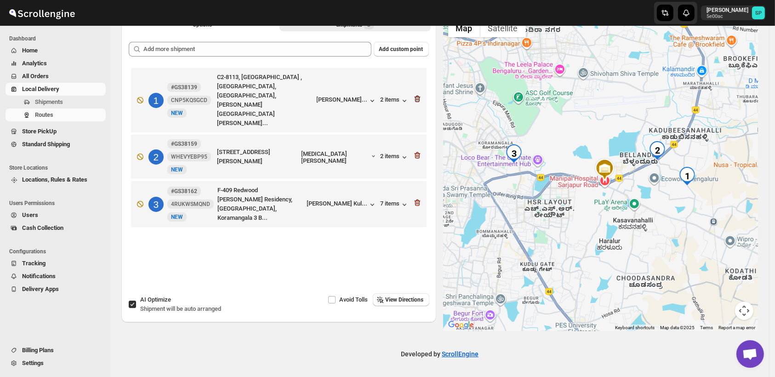
click at [421, 94] on icon "button" at bounding box center [417, 98] width 9 height 9
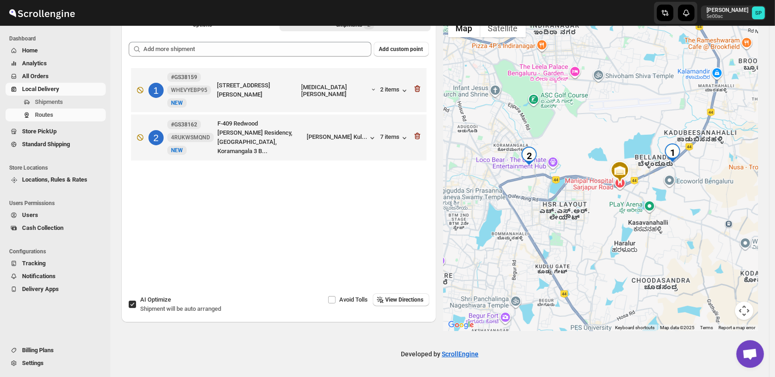
click at [421, 89] on icon "button" at bounding box center [417, 88] width 9 height 9
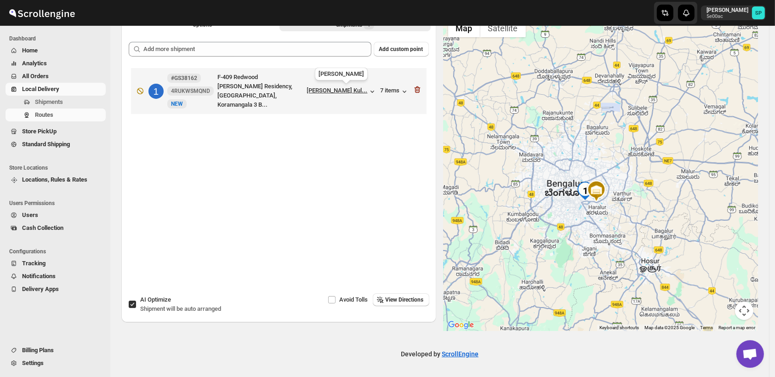
click at [336, 88] on div "[PERSON_NAME] Kul..." at bounding box center [337, 90] width 61 height 7
click at [420, 87] on icon "button" at bounding box center [417, 89] width 6 height 7
